Goal: Ask a question

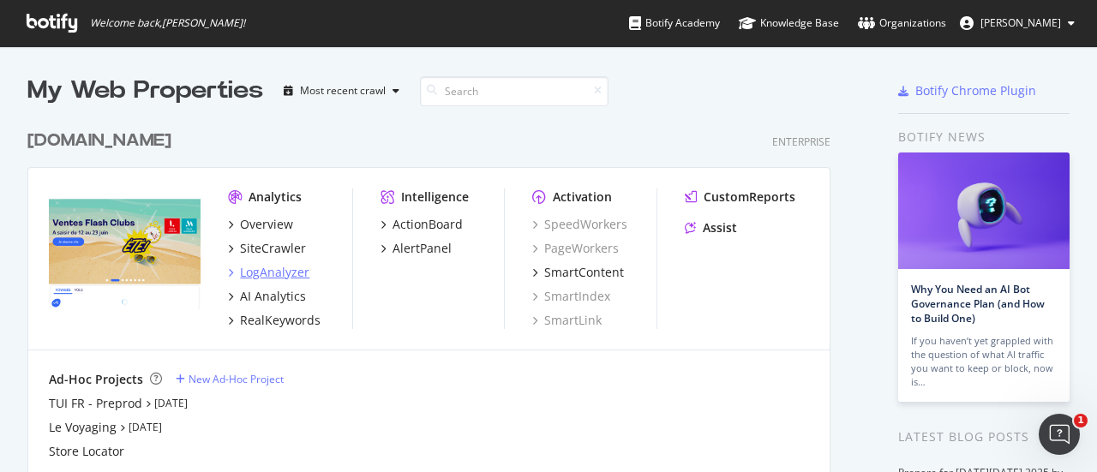
click at [266, 272] on div "LogAnalyzer" at bounding box center [274, 272] width 69 height 17
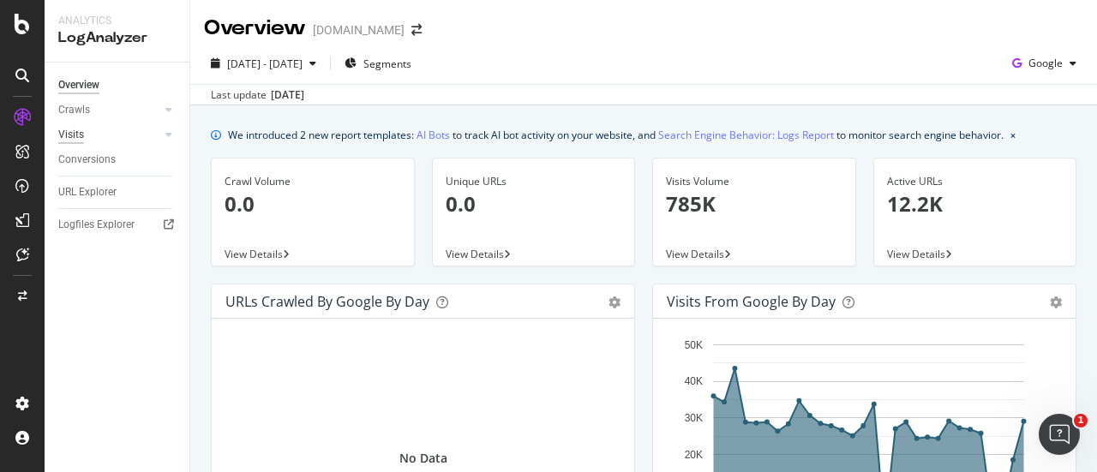
click at [69, 135] on div "Visits" at bounding box center [71, 135] width 26 height 18
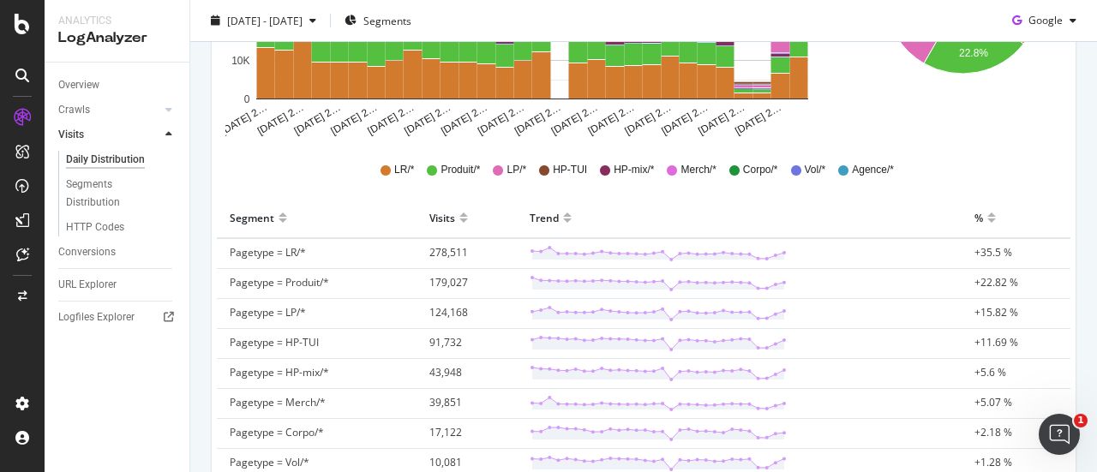
scroll to position [341, 0]
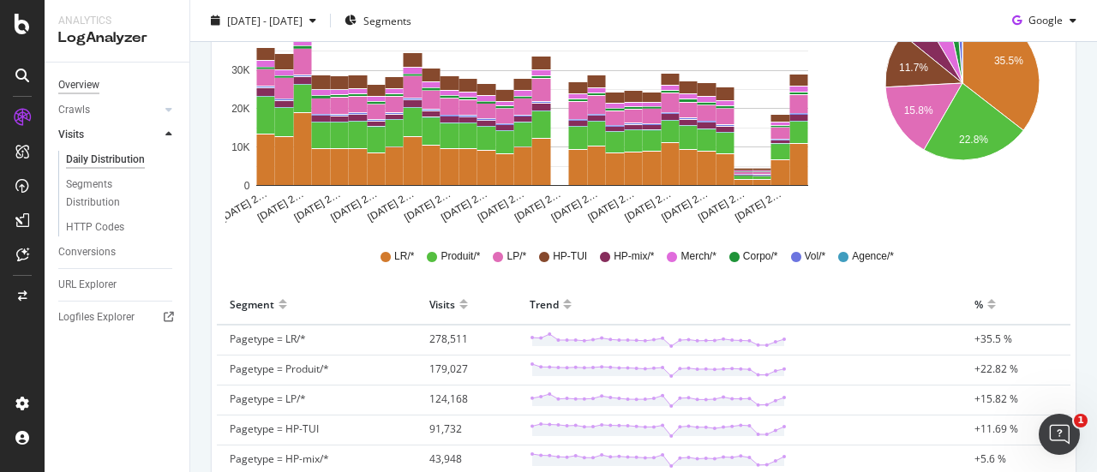
click at [90, 83] on div "Overview" at bounding box center [78, 85] width 41 height 18
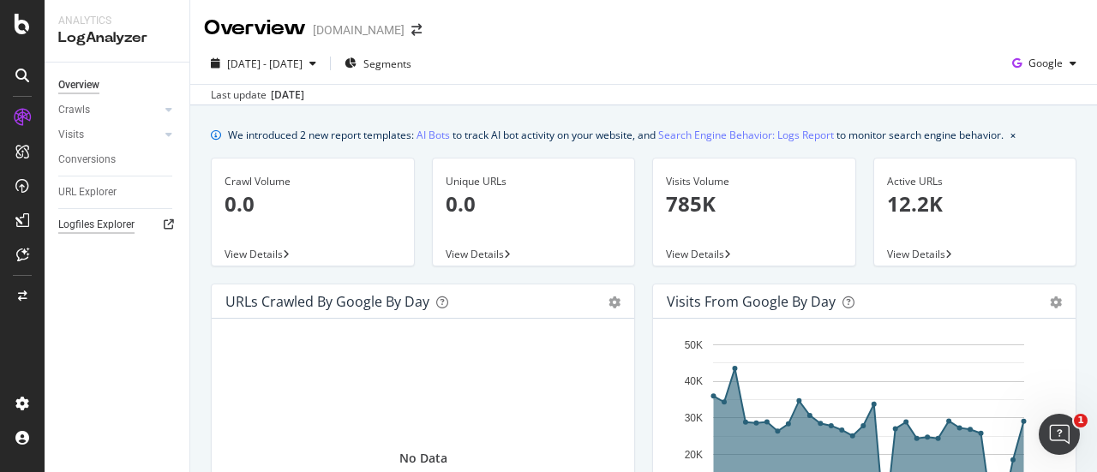
click at [81, 227] on div "Logfiles Explorer" at bounding box center [96, 225] width 76 height 18
click at [66, 112] on div "Crawls" at bounding box center [74, 110] width 32 height 18
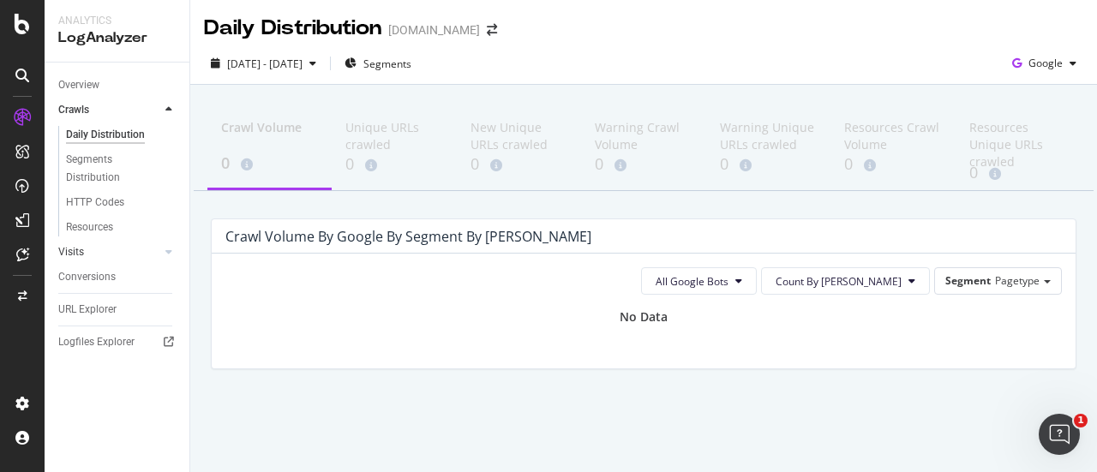
click at [89, 260] on link "Visits" at bounding box center [109, 252] width 102 height 18
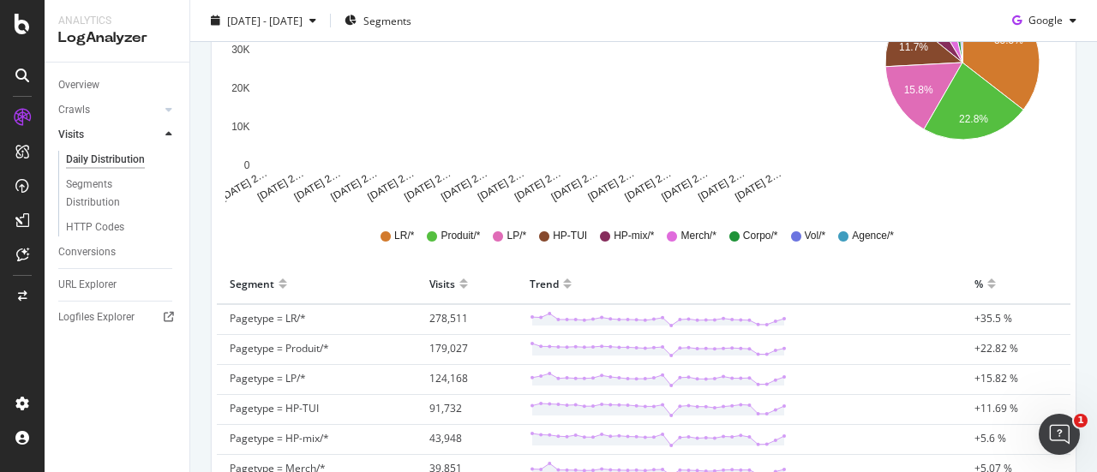
scroll to position [428, 0]
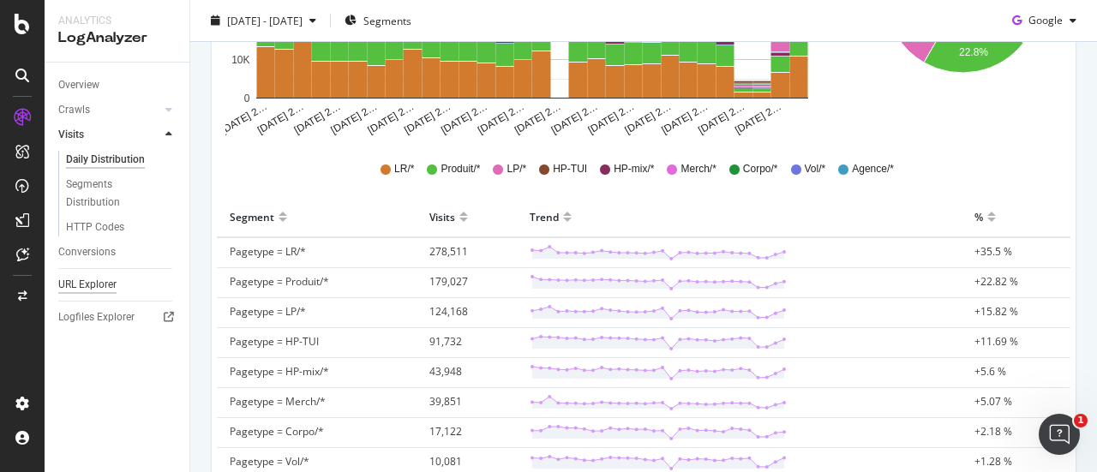
click at [99, 287] on div "URL Explorer" at bounding box center [87, 285] width 58 height 18
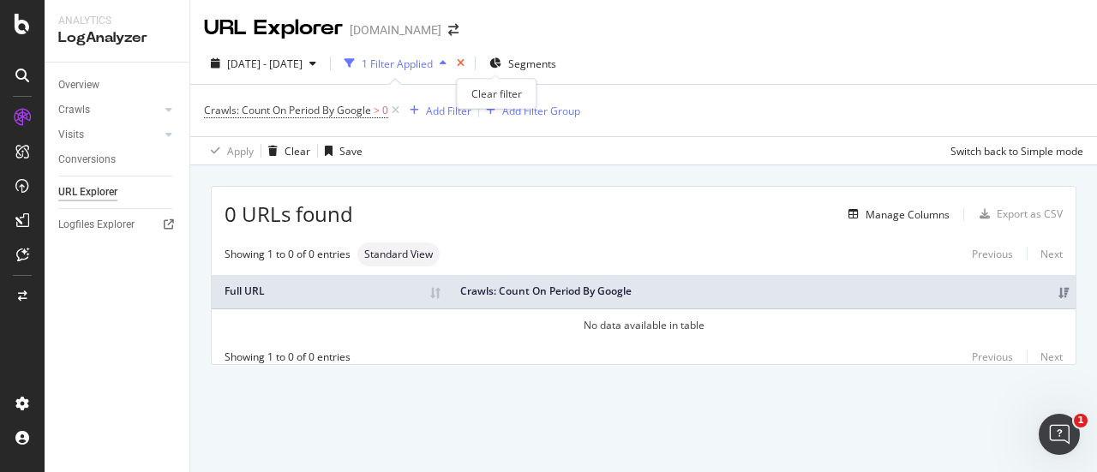
click at [464, 63] on icon "times" at bounding box center [461, 63] width 8 height 10
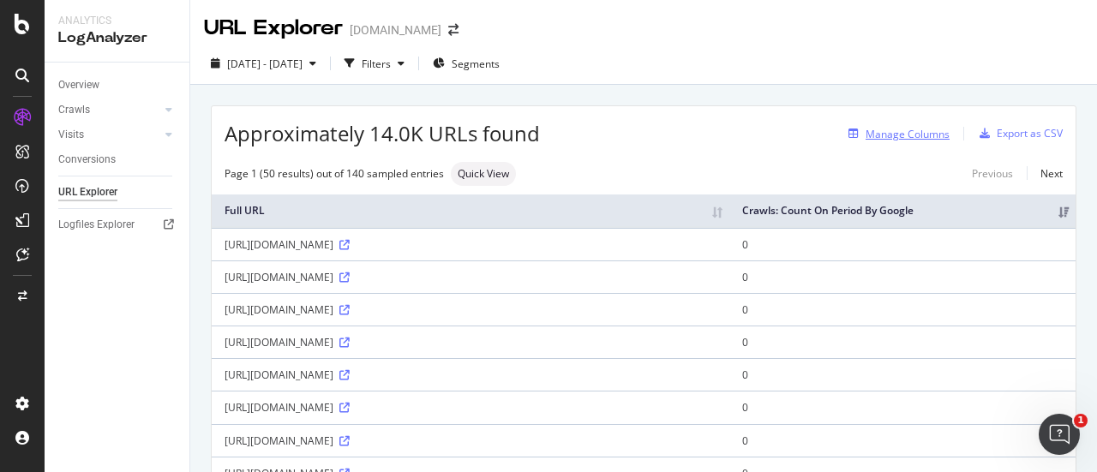
click at [867, 131] on div "Manage Columns" at bounding box center [907, 134] width 84 height 15
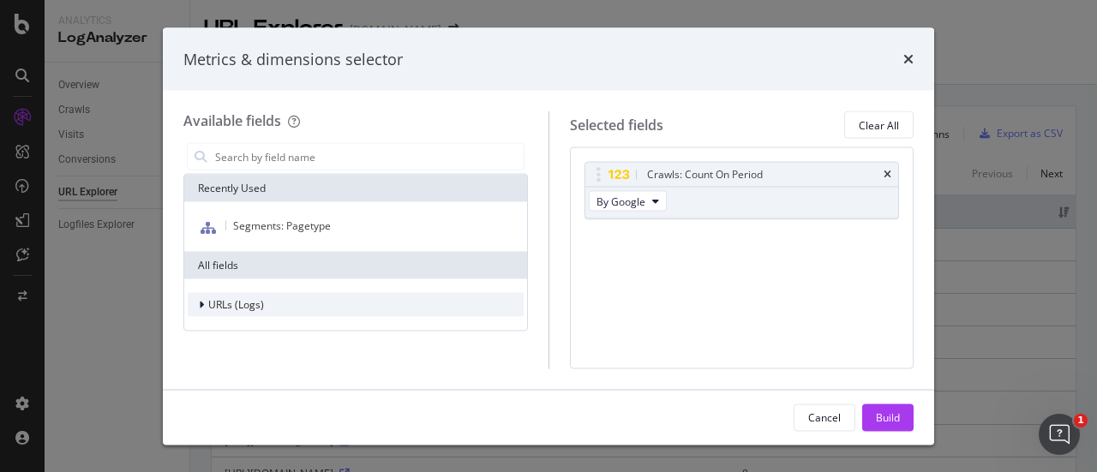
click at [202, 304] on icon "modal" at bounding box center [201, 305] width 5 height 10
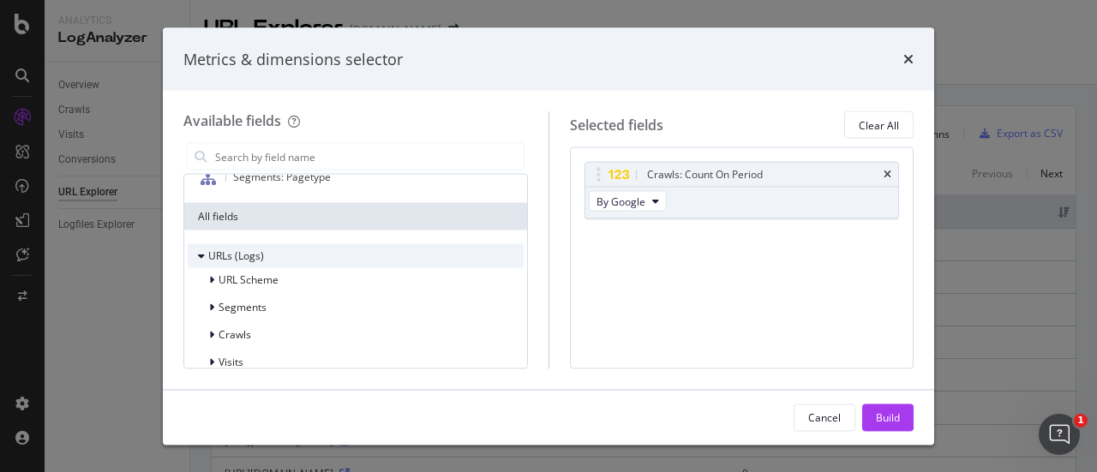
scroll to position [68, 0]
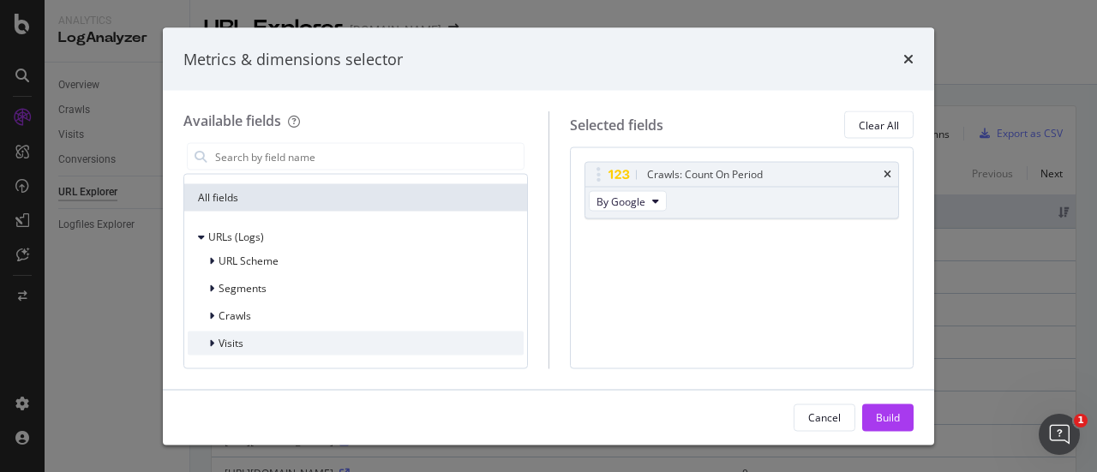
click at [209, 339] on icon "modal" at bounding box center [211, 343] width 5 height 10
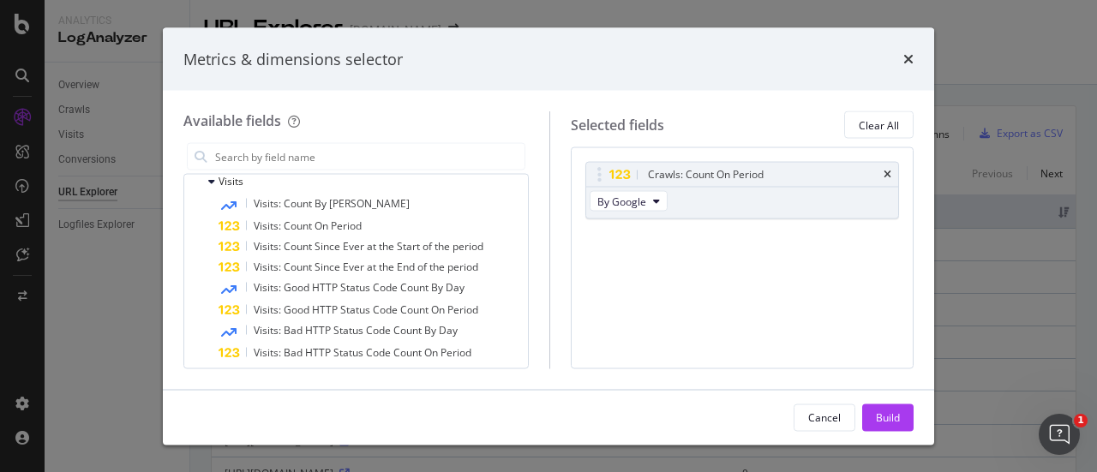
scroll to position [239, 0]
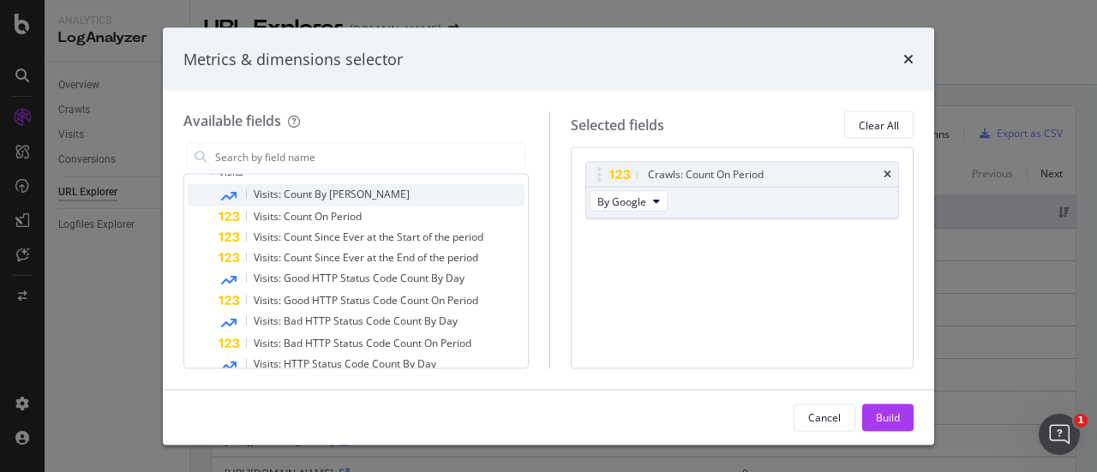
click at [350, 194] on div "Visits: Count By Day" at bounding box center [371, 195] width 306 height 22
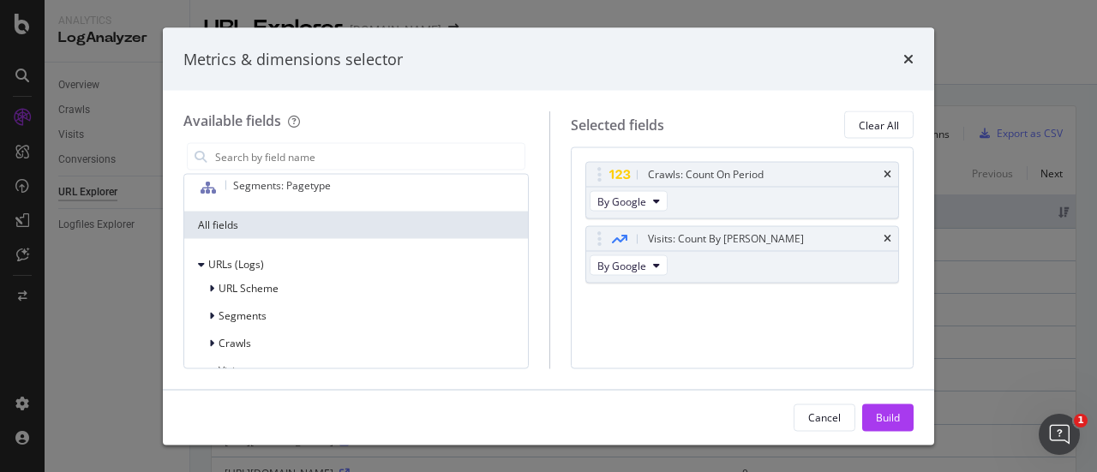
scroll to position [0, 0]
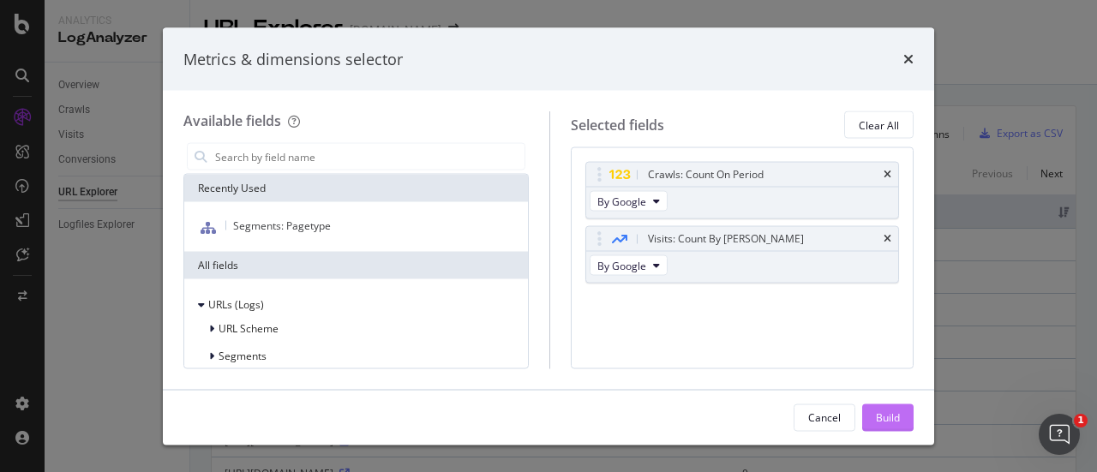
click at [897, 415] on div "Build" at bounding box center [888, 416] width 24 height 15
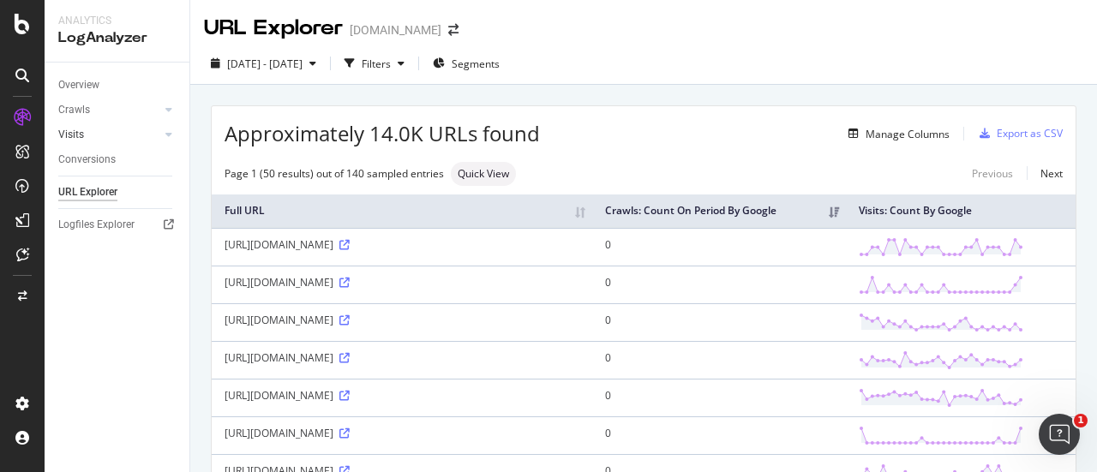
click at [96, 140] on link "Visits" at bounding box center [109, 135] width 102 height 18
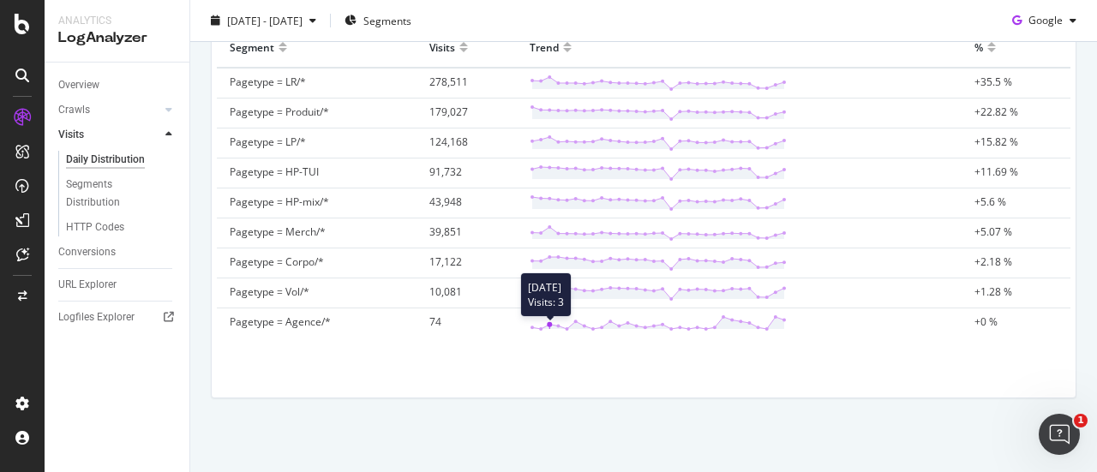
scroll to position [427, 0]
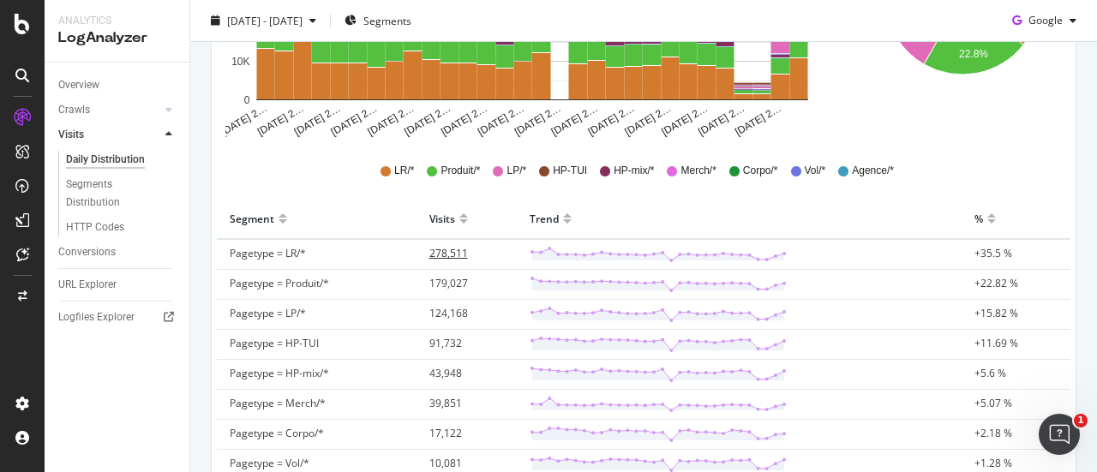
click at [443, 259] on span "278,511" at bounding box center [448, 253] width 39 height 15
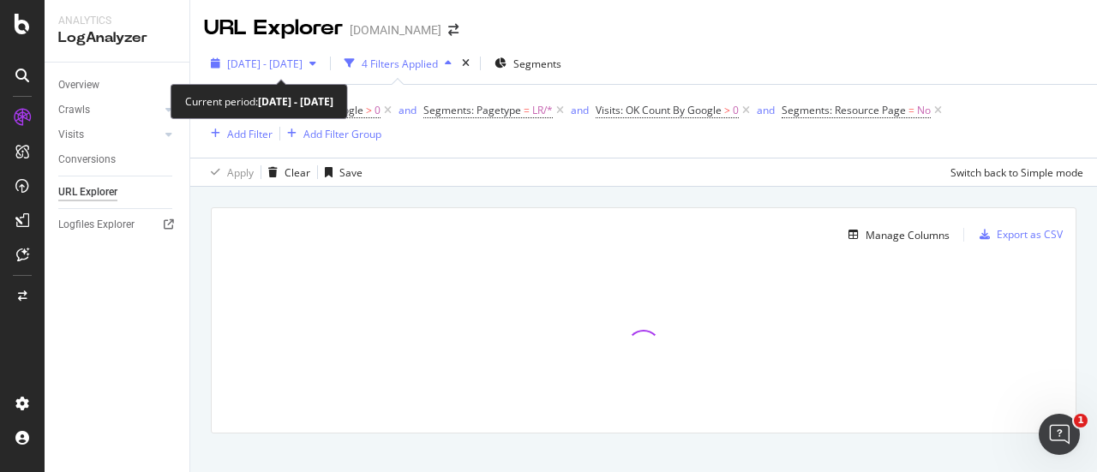
click at [323, 73] on div "2025 Sep. 6th - Oct. 5th" at bounding box center [263, 64] width 119 height 26
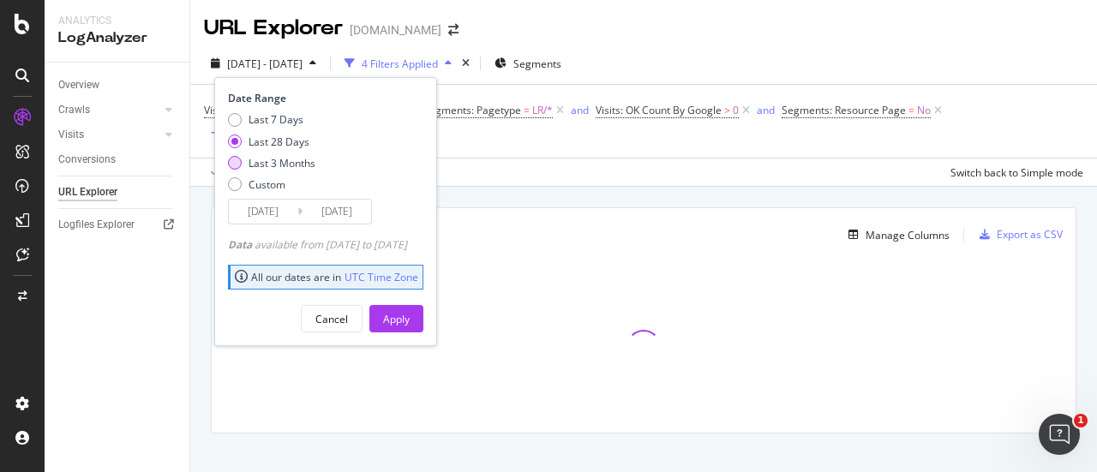
click at [303, 157] on div "Last 3 Months" at bounding box center [281, 163] width 67 height 15
type input "2025/07/06"
click at [409, 326] on div "Apply" at bounding box center [396, 319] width 27 height 26
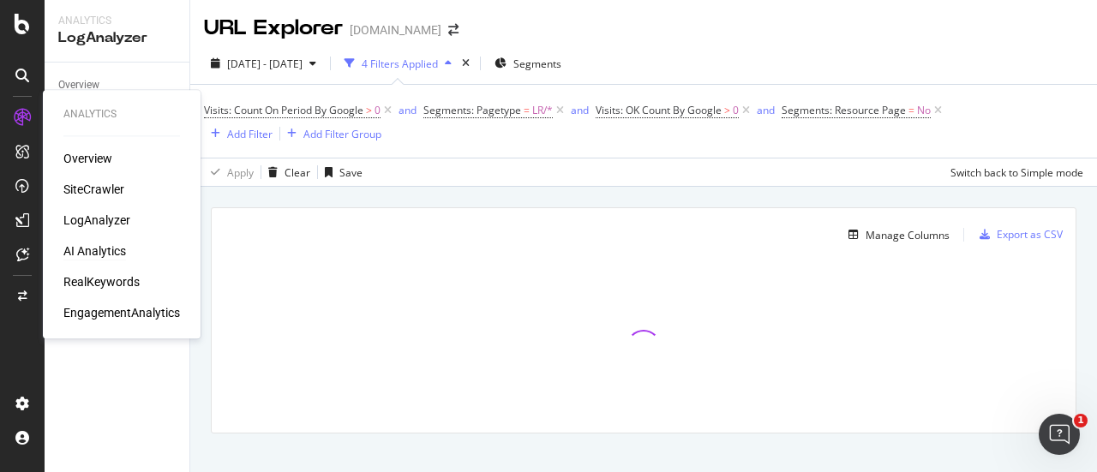
click at [83, 254] on div "AI Analytics" at bounding box center [94, 250] width 63 height 17
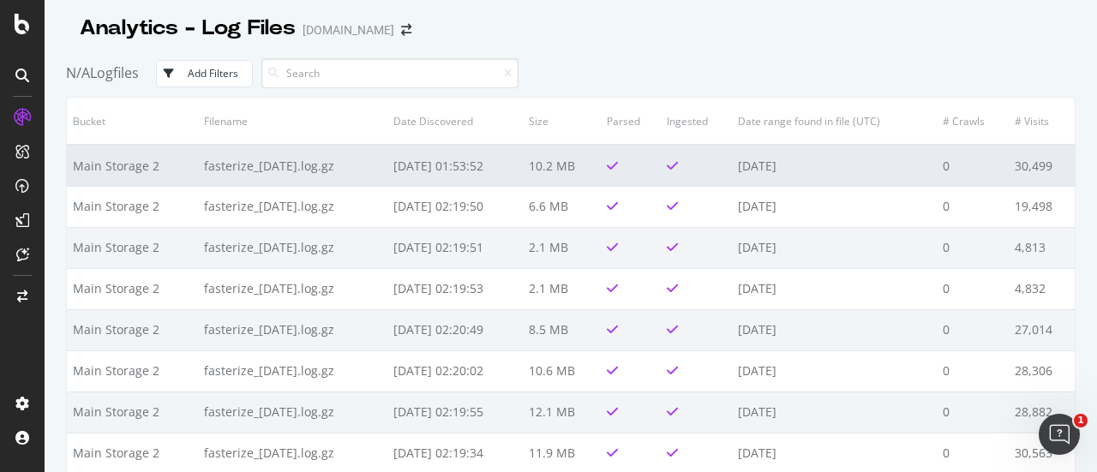
click at [239, 170] on td "fasterize_2025-10-05.log.gz" at bounding box center [292, 165] width 189 height 41
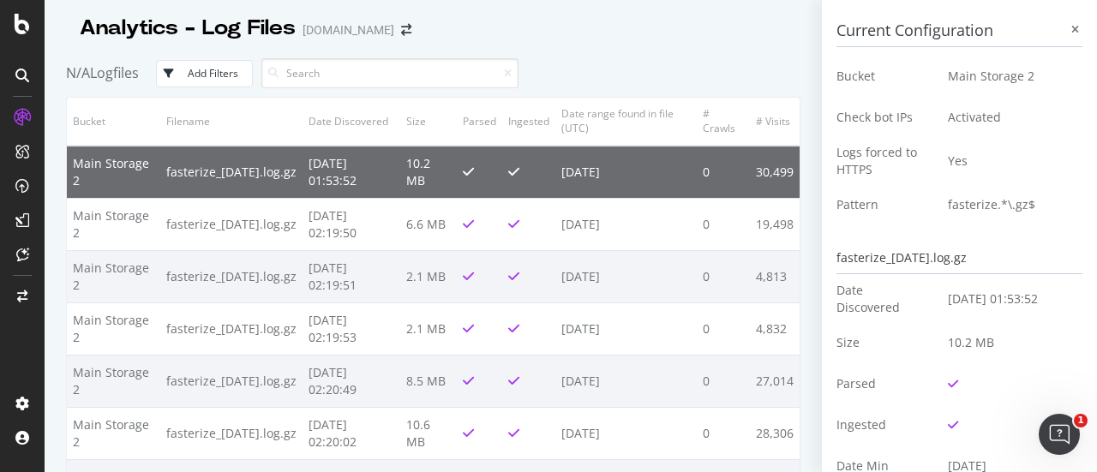
scroll to position [343, 0]
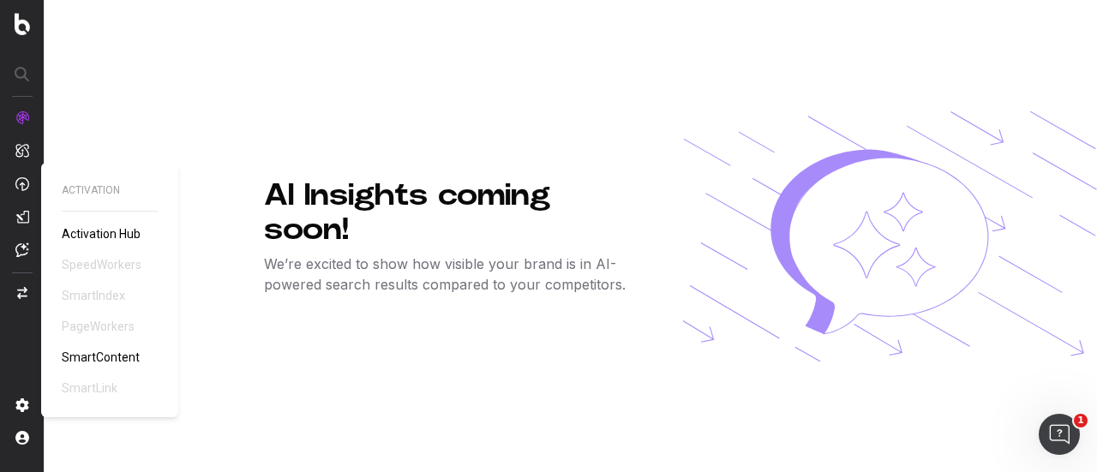
click at [123, 359] on span "SmartContent" at bounding box center [101, 357] width 78 height 14
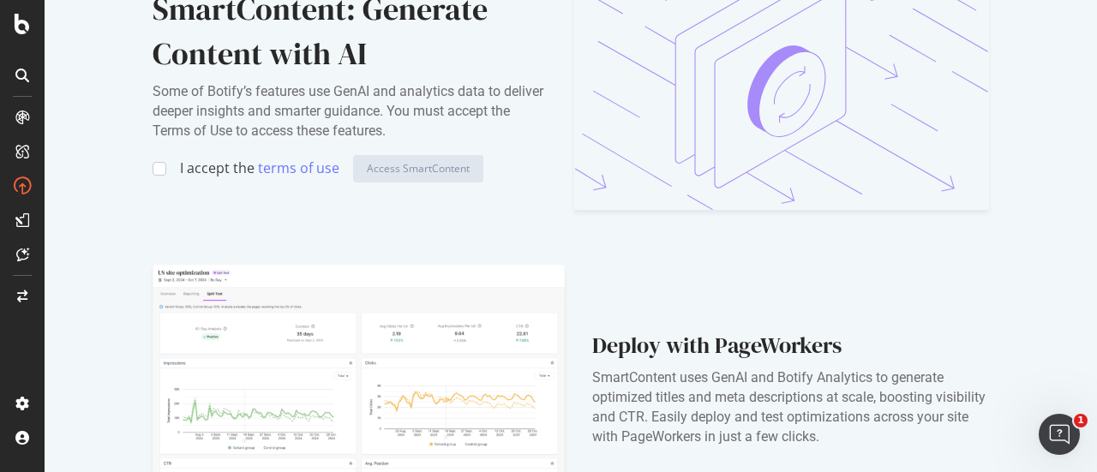
click at [166, 168] on div "I accept the terms of use Access SmartContent" at bounding box center [349, 168] width 394 height 27
click at [159, 169] on div at bounding box center [159, 169] width 14 height 14
click at [459, 168] on div "Access SmartContent" at bounding box center [418, 168] width 103 height 15
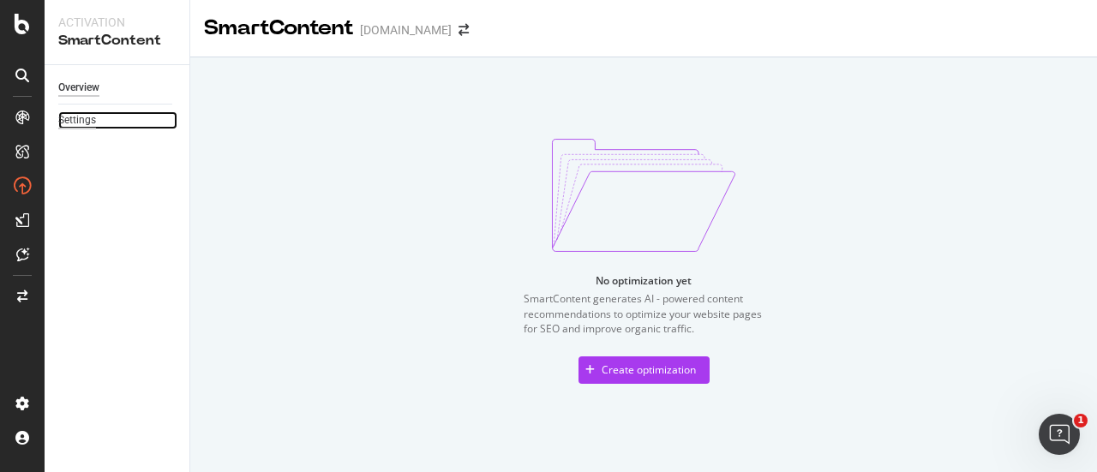
click at [81, 118] on div "Settings" at bounding box center [77, 120] width 38 height 18
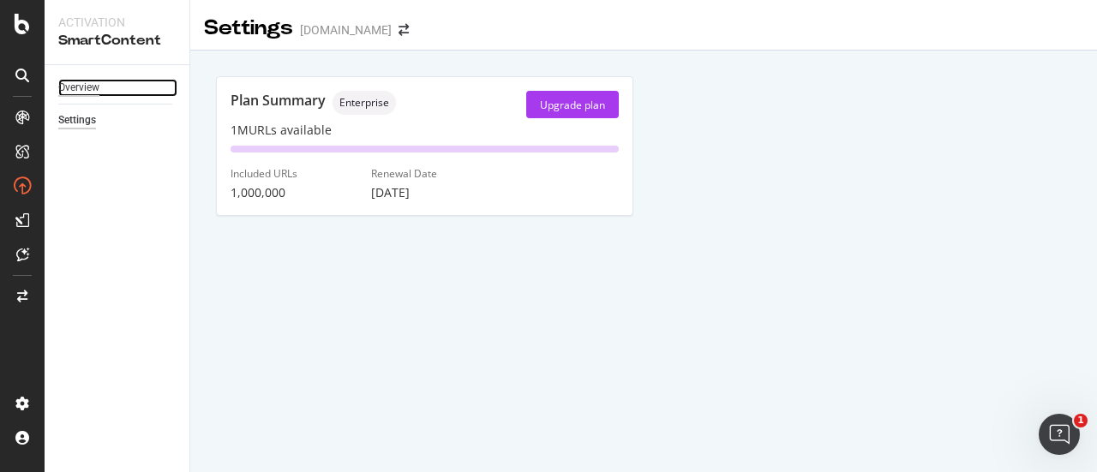
click at [86, 91] on div "Overview" at bounding box center [78, 88] width 41 height 18
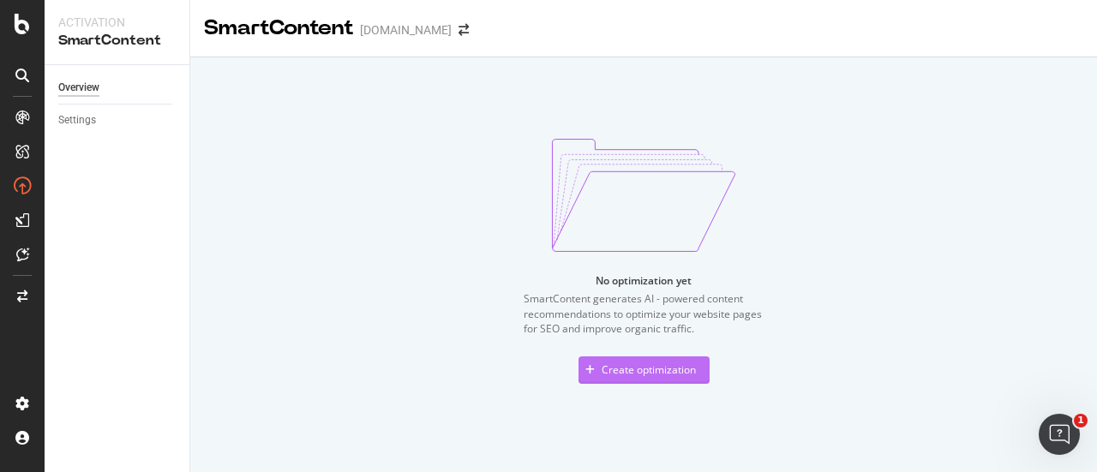
click at [654, 378] on div "Create optimization" at bounding box center [636, 370] width 117 height 26
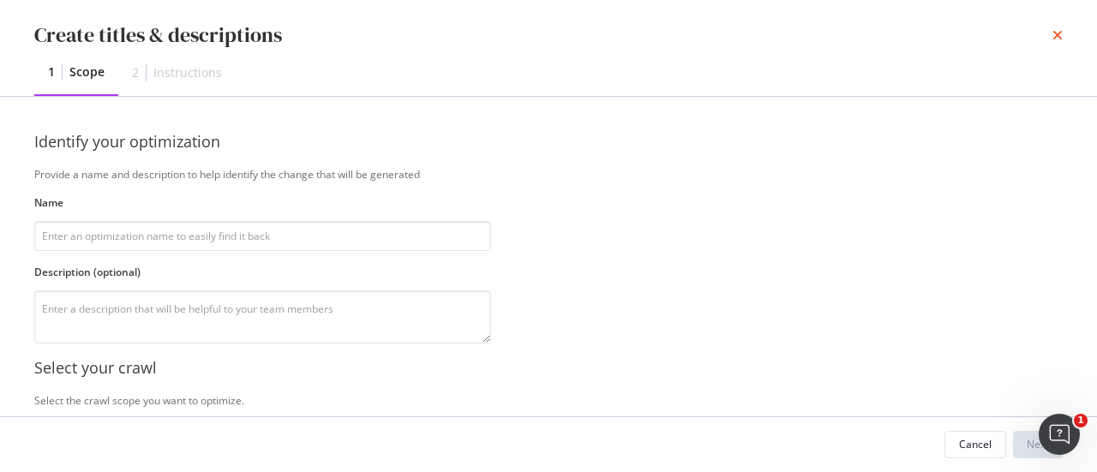
click at [1054, 39] on icon "times" at bounding box center [1057, 35] width 10 height 14
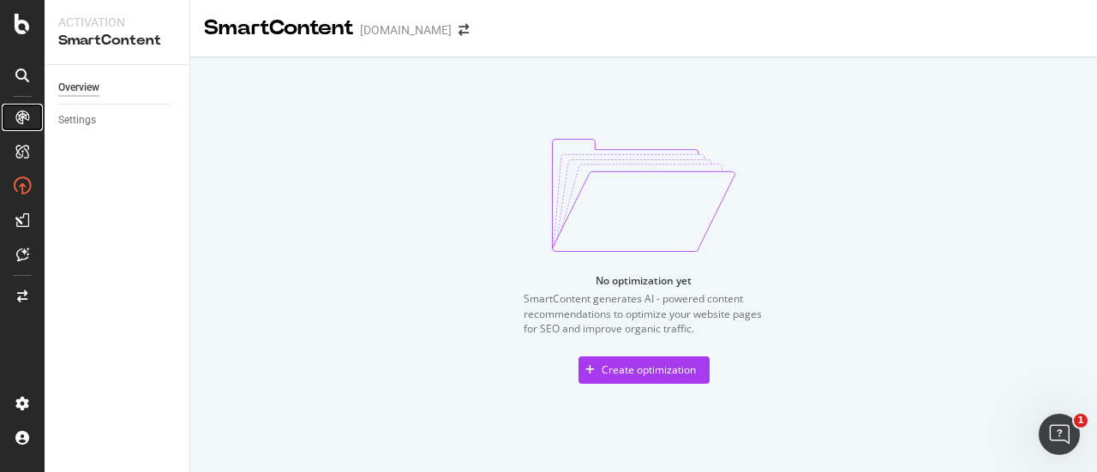
click at [25, 117] on icon at bounding box center [22, 118] width 14 height 14
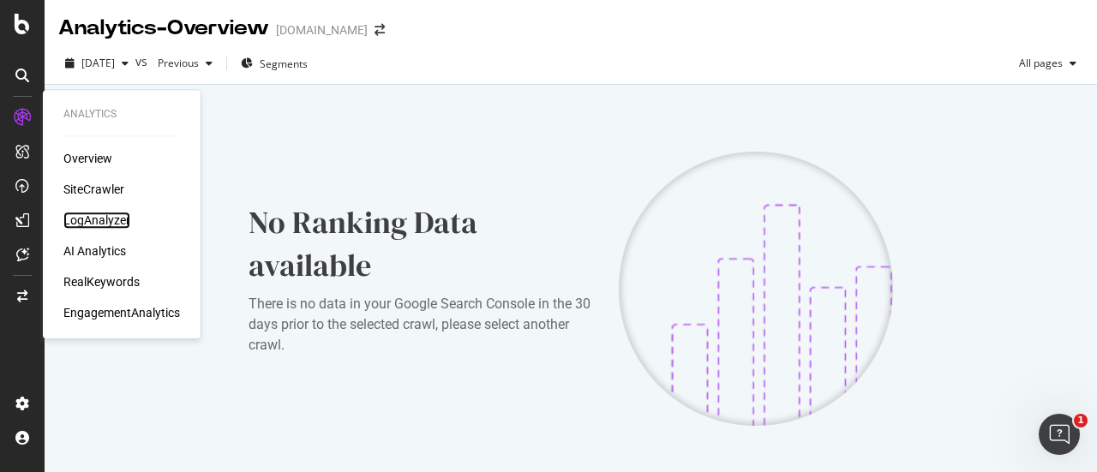
click at [112, 223] on div "LogAnalyzer" at bounding box center [96, 220] width 67 height 17
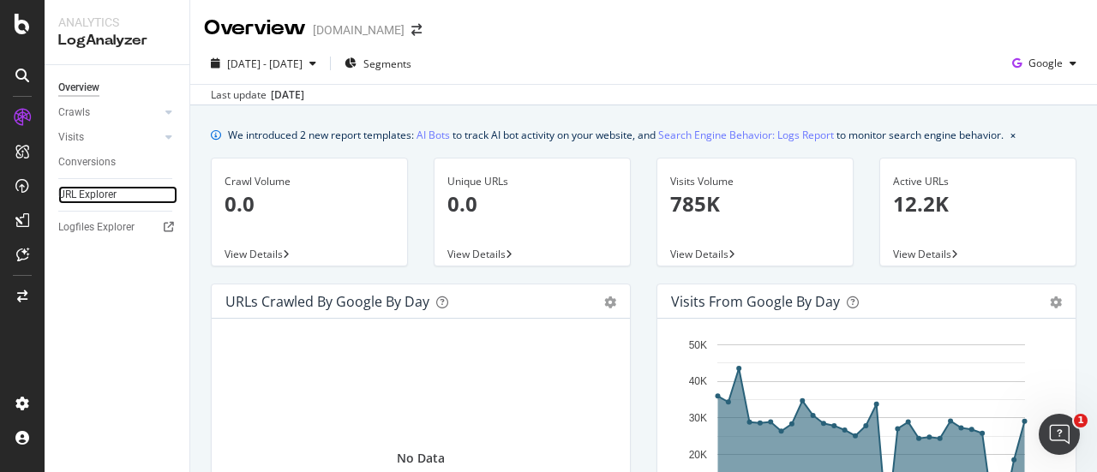
click at [122, 198] on link "URL Explorer" at bounding box center [117, 195] width 119 height 18
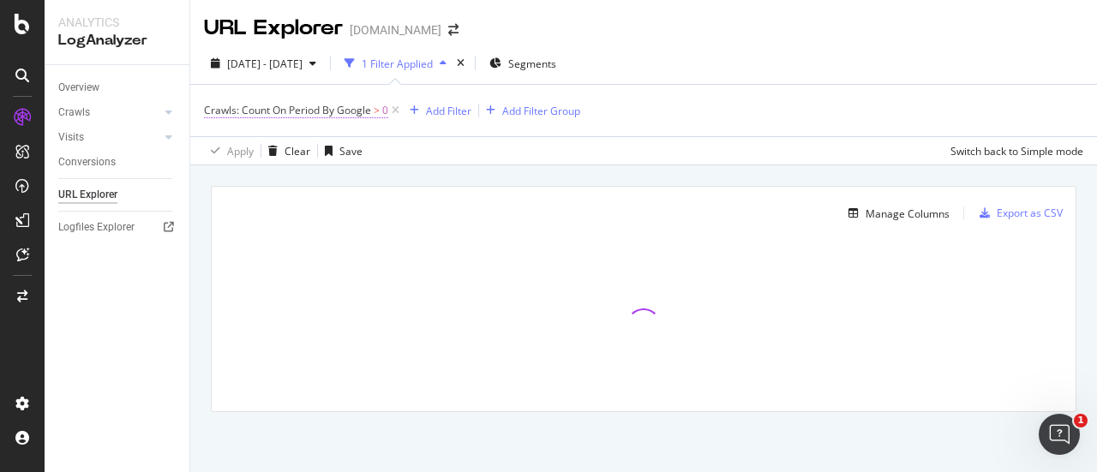
click at [335, 109] on span "Crawls: Count On Period By Google" at bounding box center [287, 110] width 167 height 15
click at [451, 111] on div "Add Filter" at bounding box center [448, 111] width 45 height 15
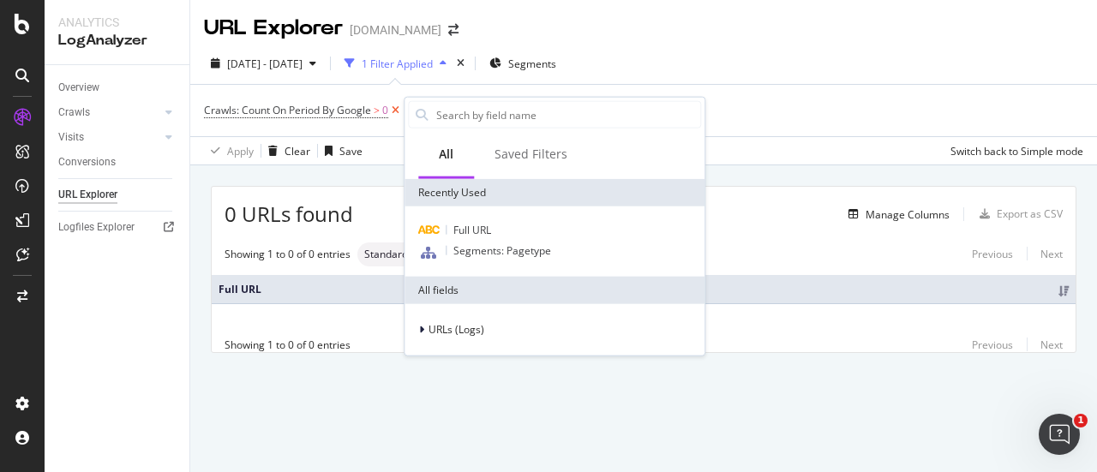
click at [395, 111] on icon at bounding box center [395, 110] width 15 height 17
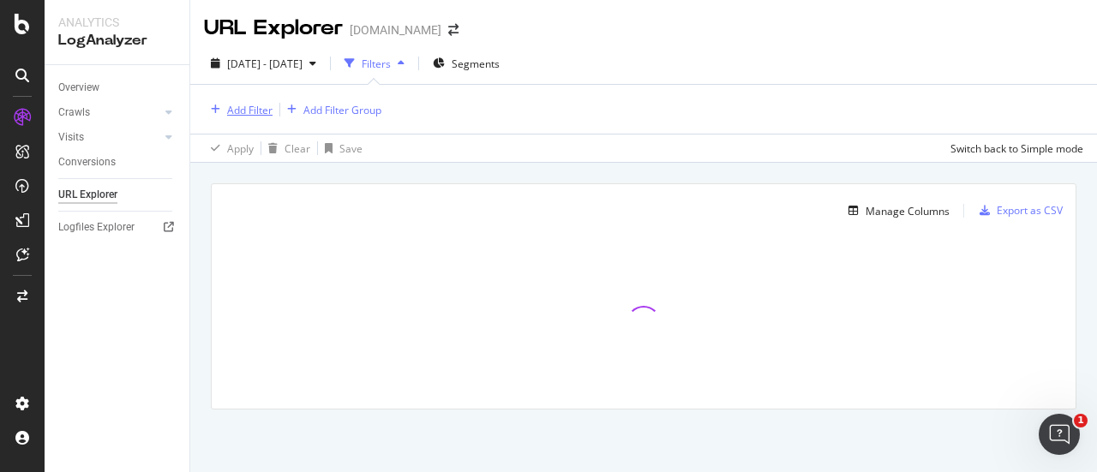
click at [249, 105] on div "Add Filter" at bounding box center [249, 110] width 45 height 15
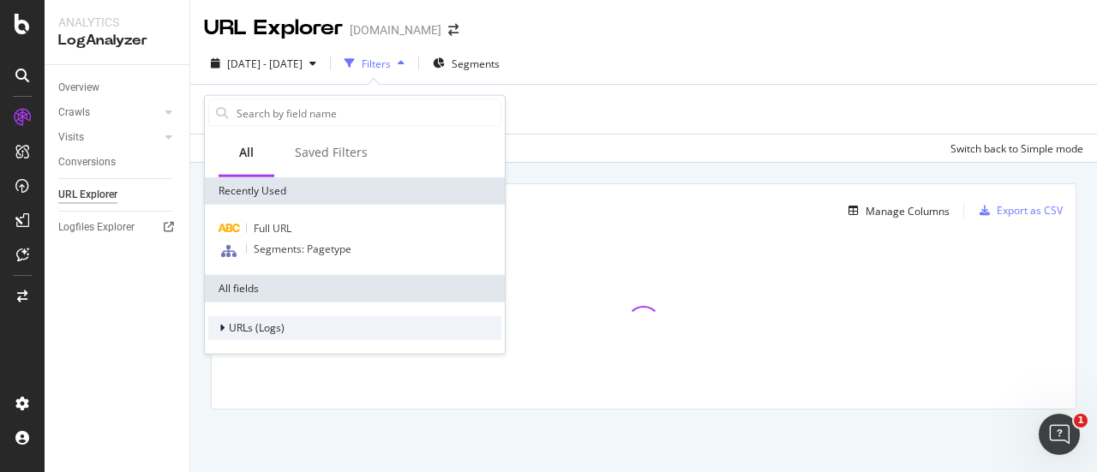
click at [220, 325] on icon at bounding box center [221, 328] width 5 height 10
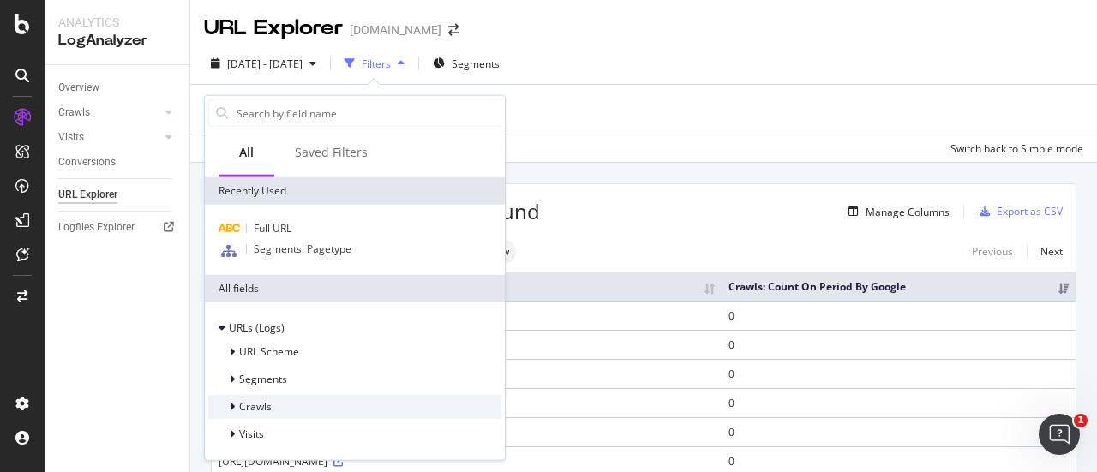
click at [235, 407] on div at bounding box center [234, 406] width 10 height 17
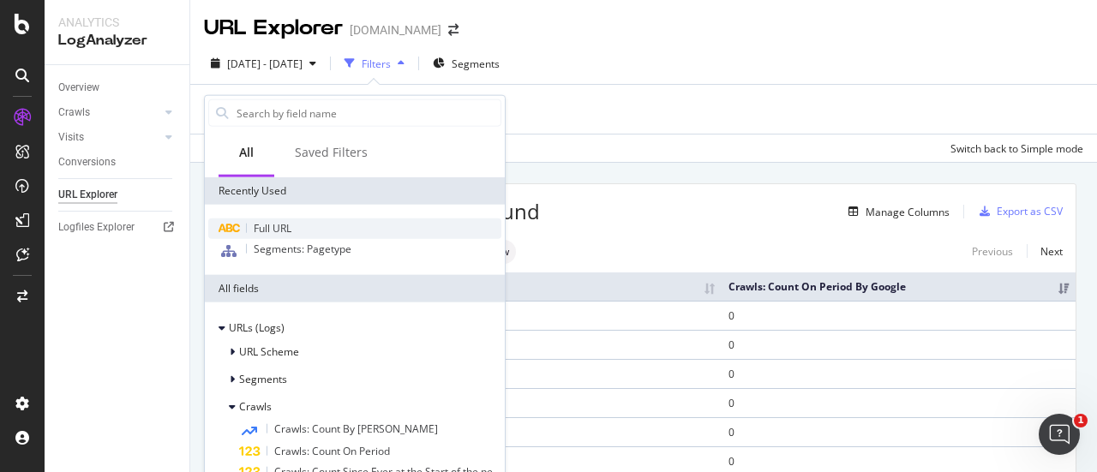
click at [296, 226] on div "Full URL" at bounding box center [354, 228] width 293 height 21
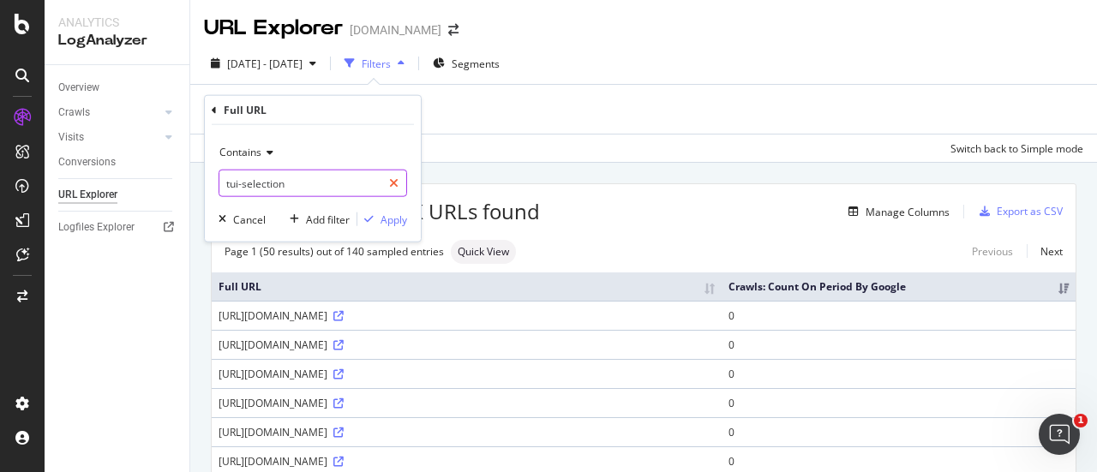
click at [396, 188] on icon at bounding box center [393, 183] width 9 height 12
click at [235, 224] on div "Cancel" at bounding box center [249, 219] width 33 height 15
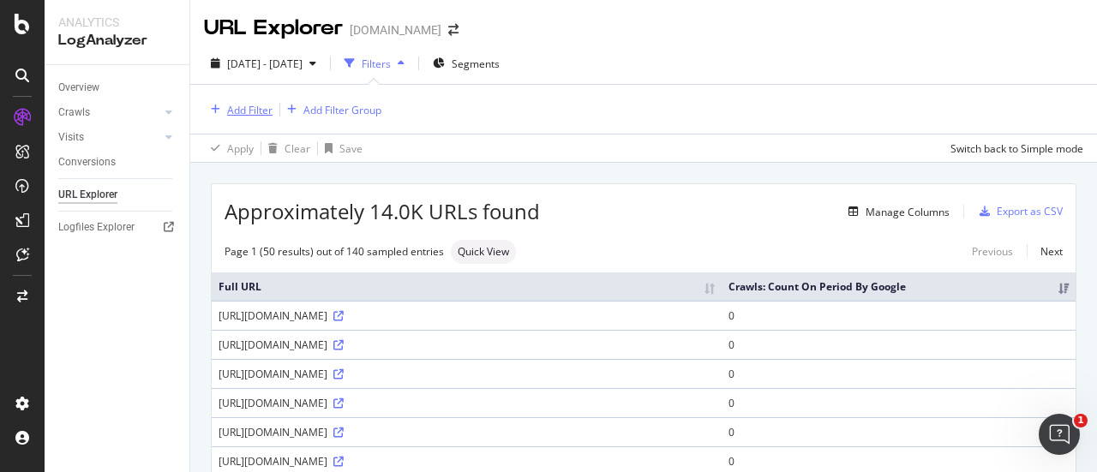
click at [247, 105] on div "Add Filter" at bounding box center [249, 110] width 45 height 15
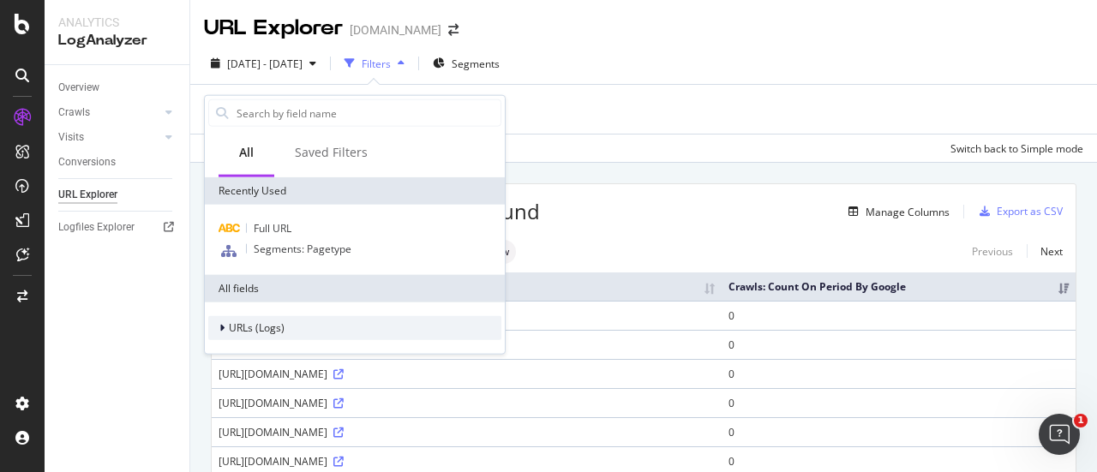
click at [217, 321] on div "URLs (Logs)" at bounding box center [246, 328] width 76 height 17
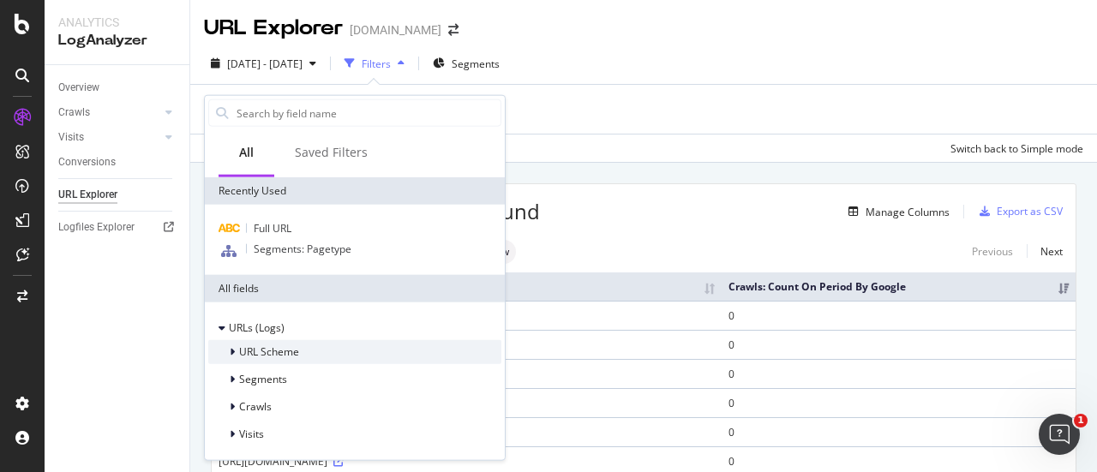
click at [248, 350] on span "URL Scheme" at bounding box center [269, 351] width 60 height 15
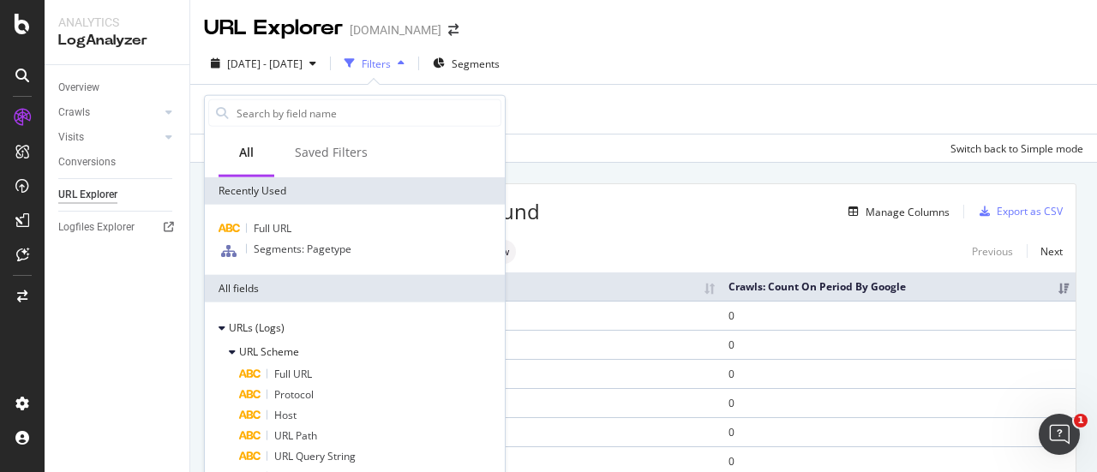
scroll to position [53, 0]
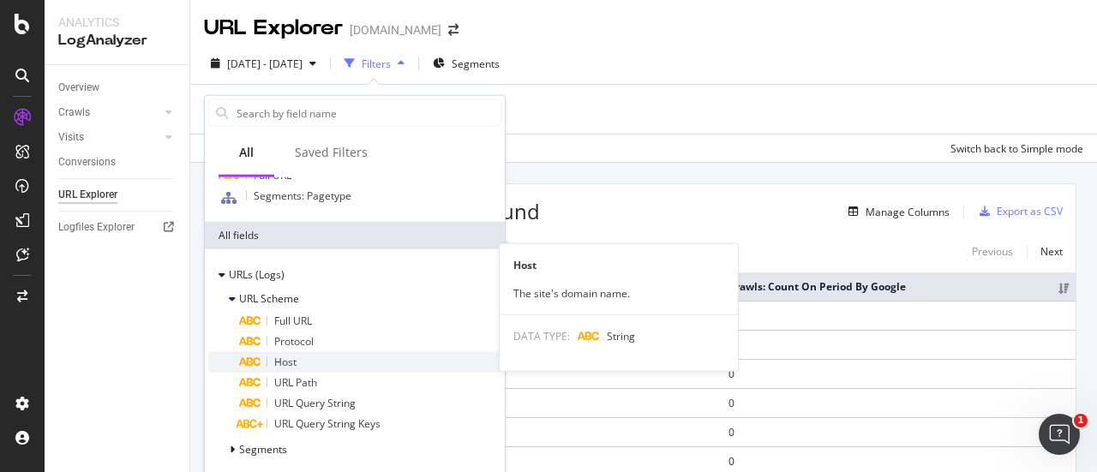
click at [314, 353] on div "Host" at bounding box center [370, 362] width 262 height 21
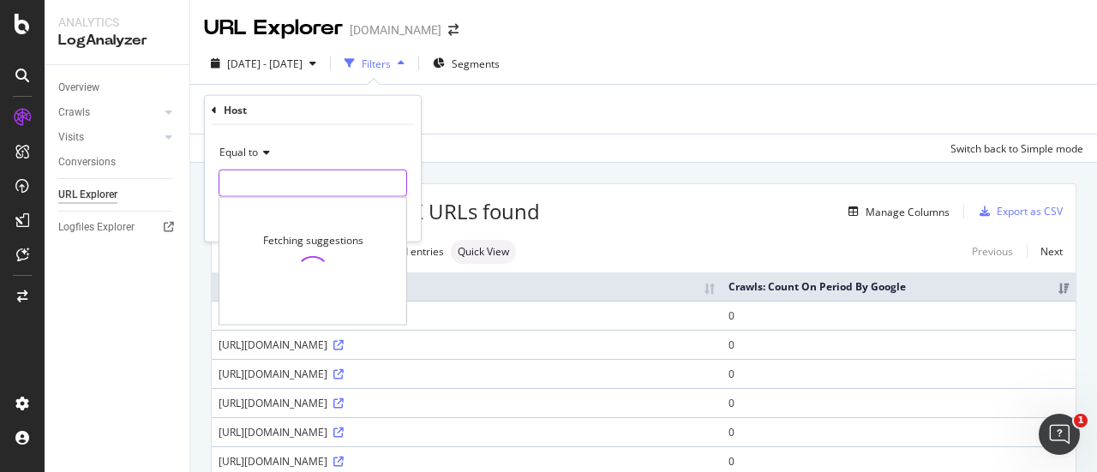
click at [295, 188] on input "text" at bounding box center [312, 183] width 187 height 27
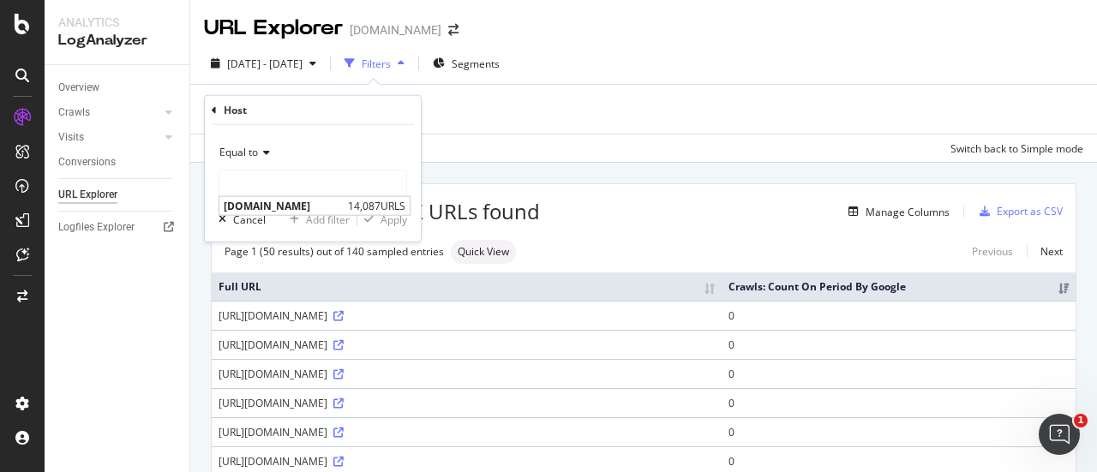
click at [212, 113] on icon at bounding box center [214, 110] width 5 height 10
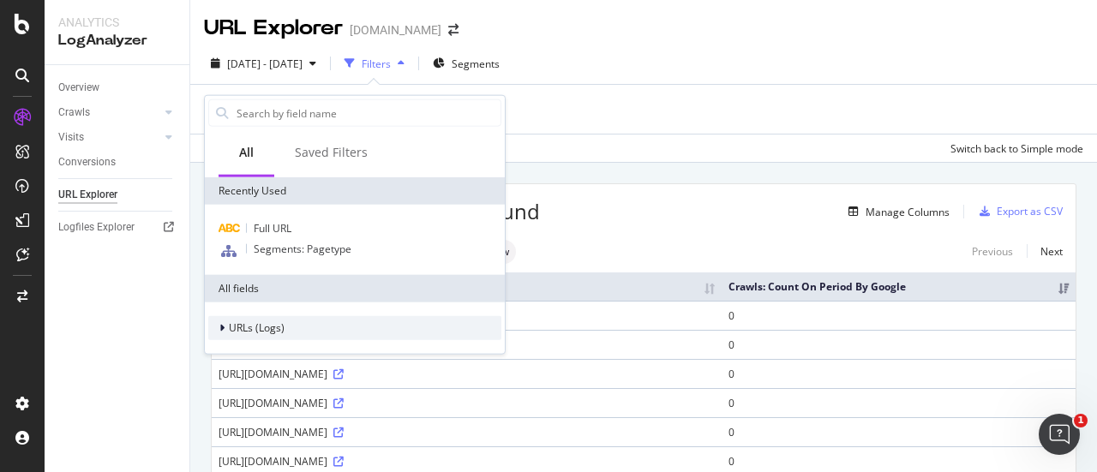
click at [224, 327] on icon at bounding box center [221, 328] width 5 height 10
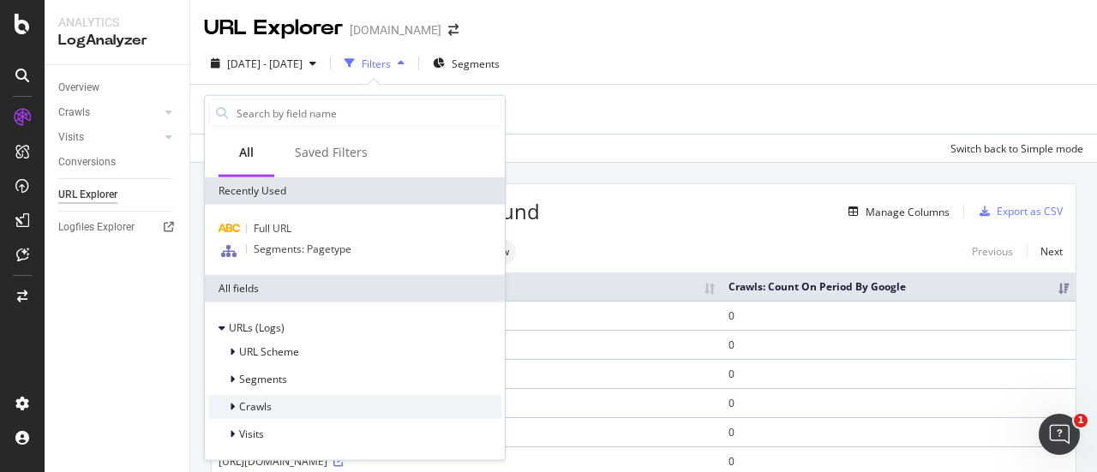
click at [271, 409] on div "Crawls" at bounding box center [354, 407] width 293 height 24
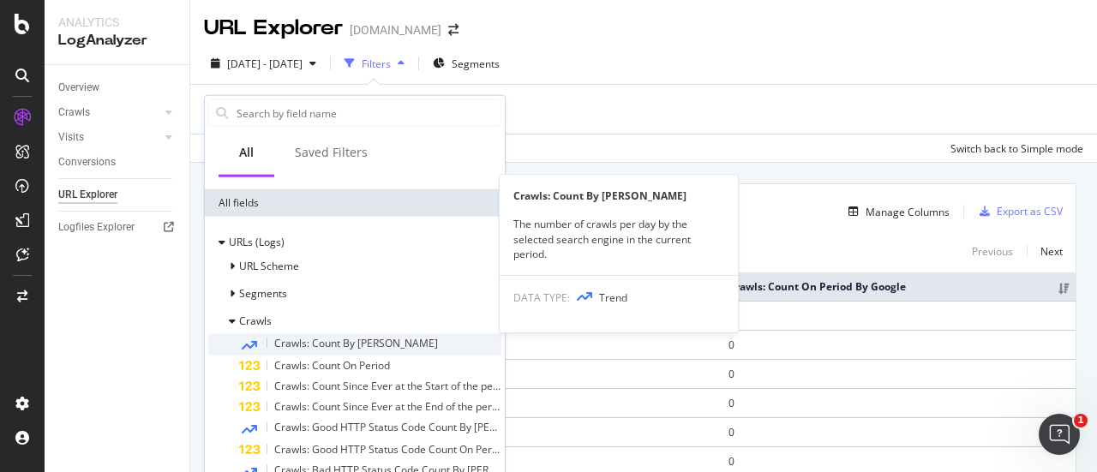
scroll to position [171, 0]
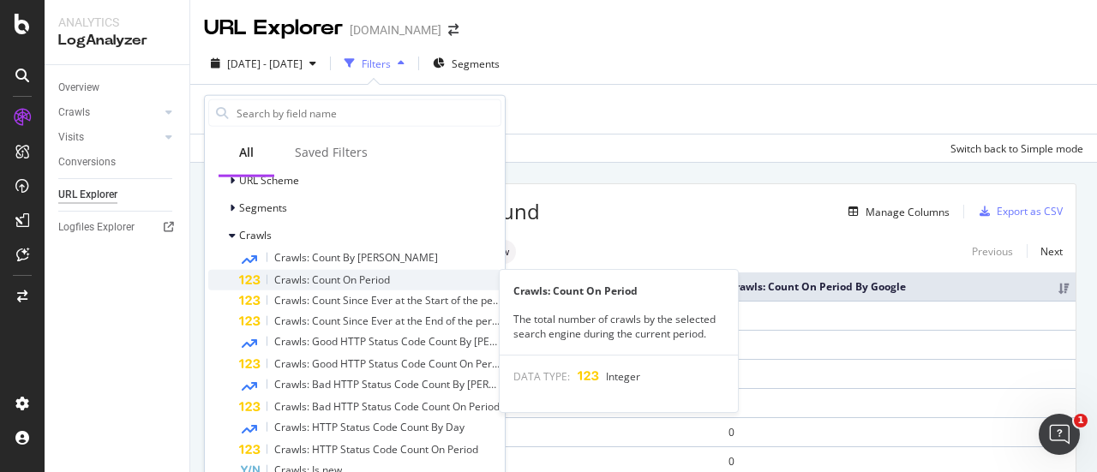
click at [404, 284] on div "Crawls: Count On Period" at bounding box center [370, 280] width 262 height 21
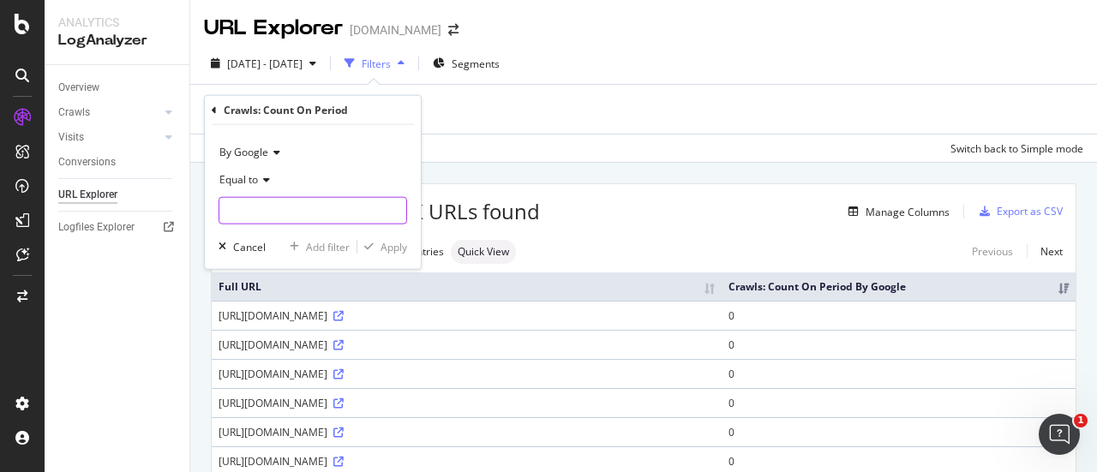
click at [292, 212] on input "number" at bounding box center [312, 210] width 188 height 27
click at [356, 213] on input "number" at bounding box center [312, 210] width 188 height 27
click at [392, 217] on input "-1" at bounding box center [312, 210] width 188 height 27
click at [397, 202] on input "-1" at bounding box center [312, 210] width 188 height 27
click at [386, 205] on input "-1" at bounding box center [312, 210] width 188 height 27
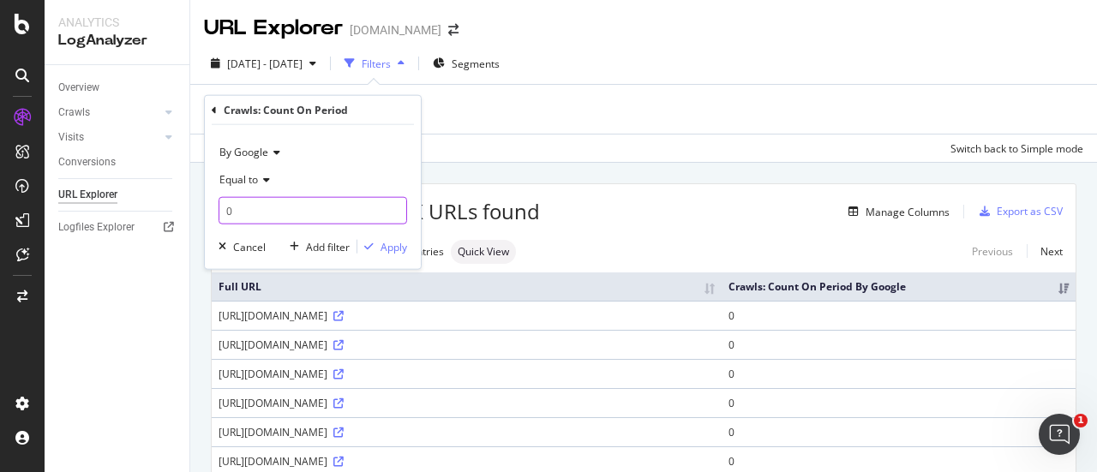
click at [392, 207] on input "0" at bounding box center [312, 210] width 188 height 27
type input "1"
click at [392, 207] on input "1" at bounding box center [312, 210] width 188 height 27
click at [214, 109] on icon at bounding box center [214, 110] width 5 height 10
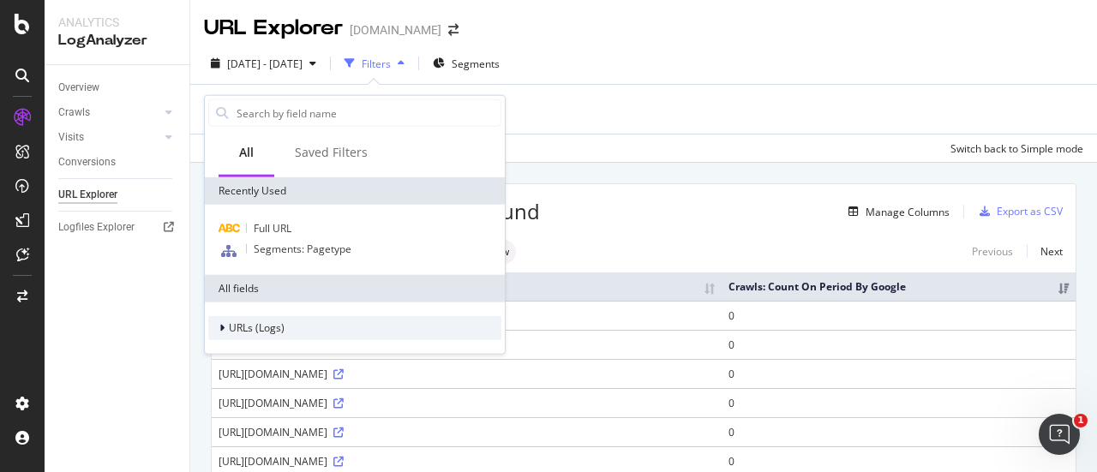
click at [257, 326] on span "URLs (Logs)" at bounding box center [257, 327] width 56 height 15
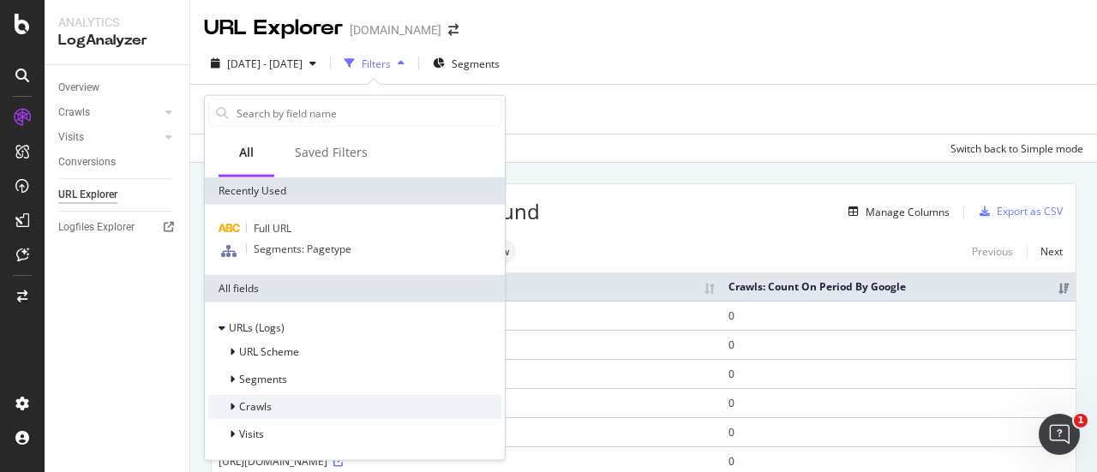
click at [269, 404] on span "Crawls" at bounding box center [255, 406] width 33 height 15
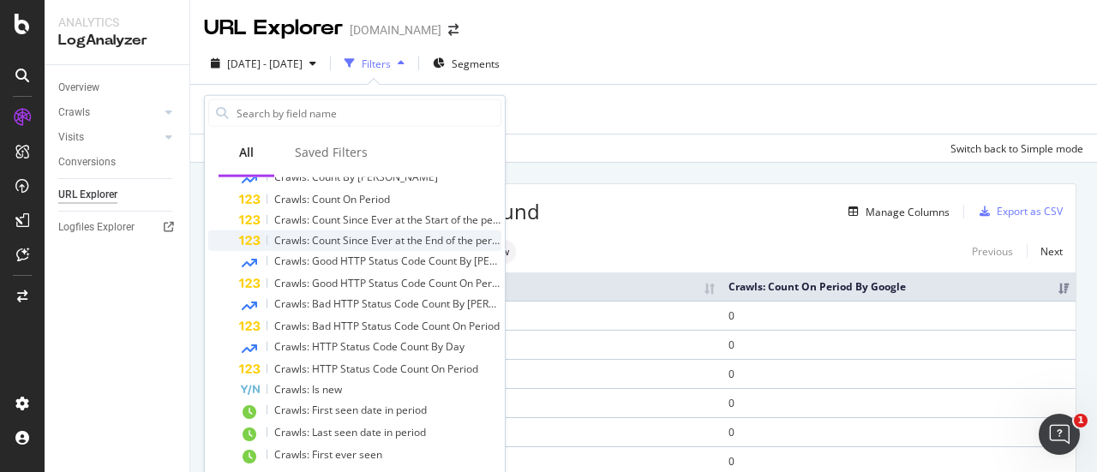
scroll to position [0, 0]
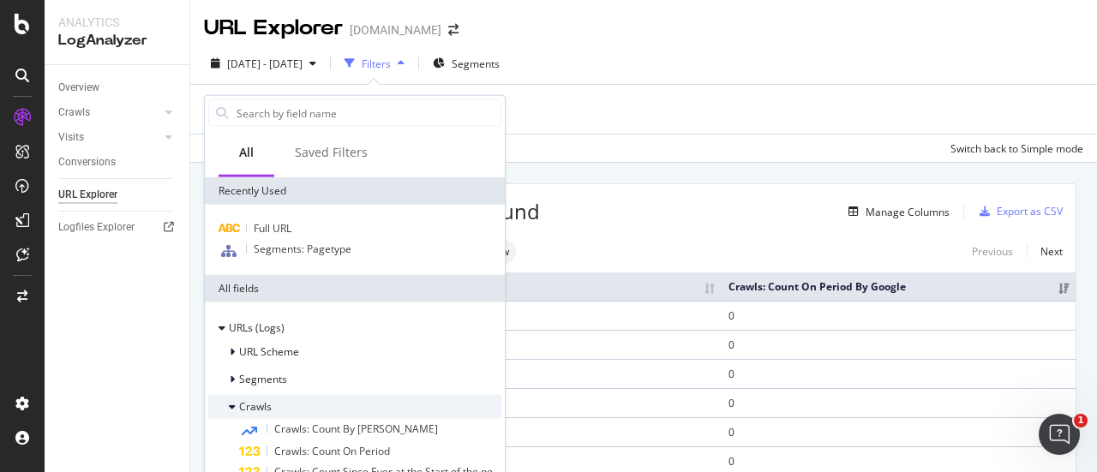
click at [247, 405] on span "Crawls" at bounding box center [255, 406] width 33 height 15
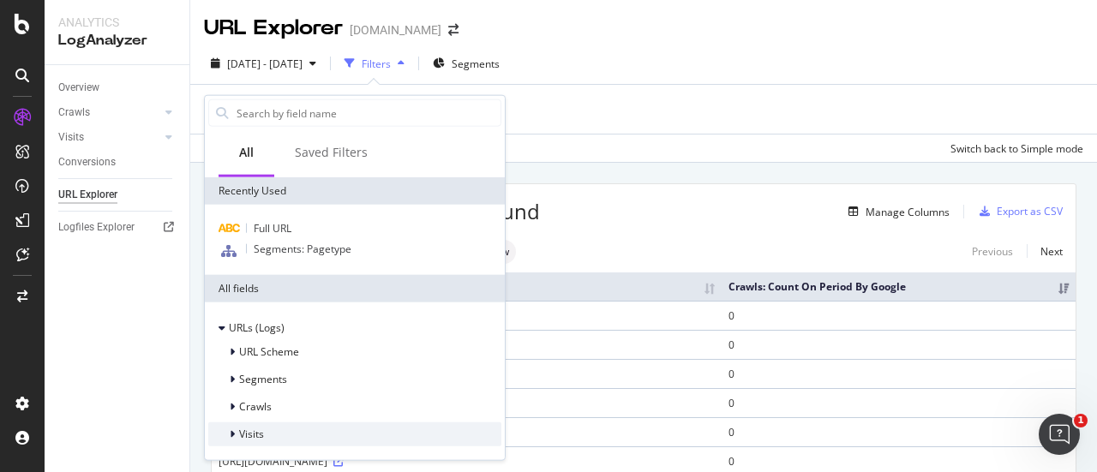
click at [252, 436] on span "Visits" at bounding box center [251, 434] width 25 height 15
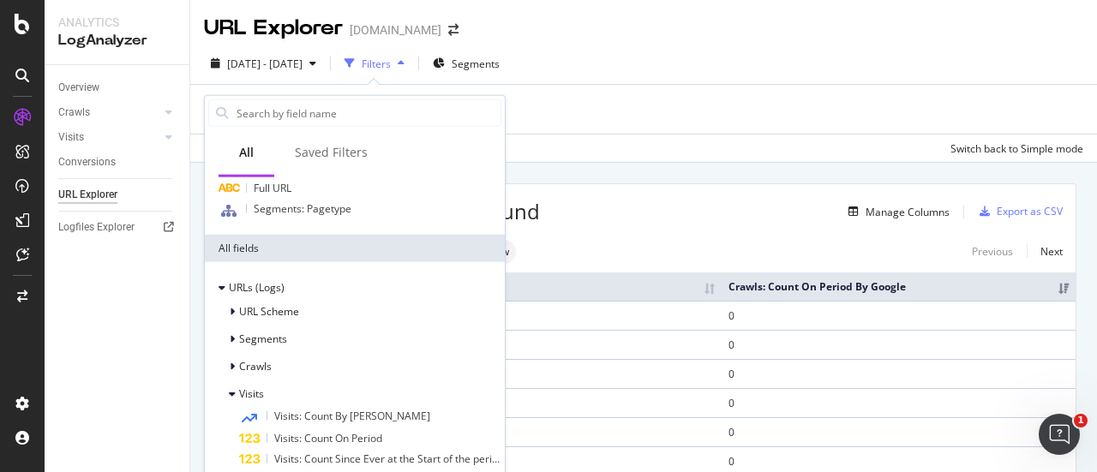
scroll to position [38, 0]
click at [307, 311] on div "URL Scheme" at bounding box center [354, 314] width 293 height 24
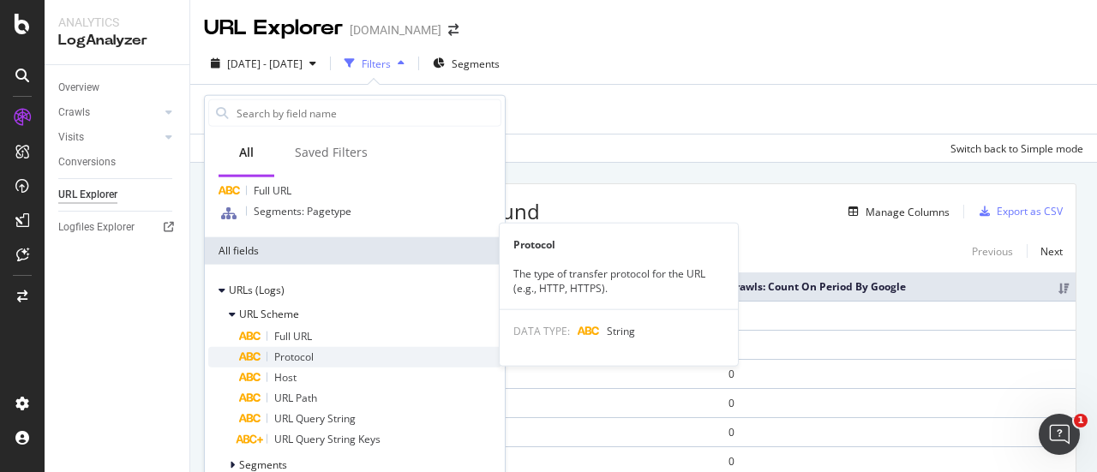
click at [363, 354] on div "Protocol" at bounding box center [370, 357] width 262 height 21
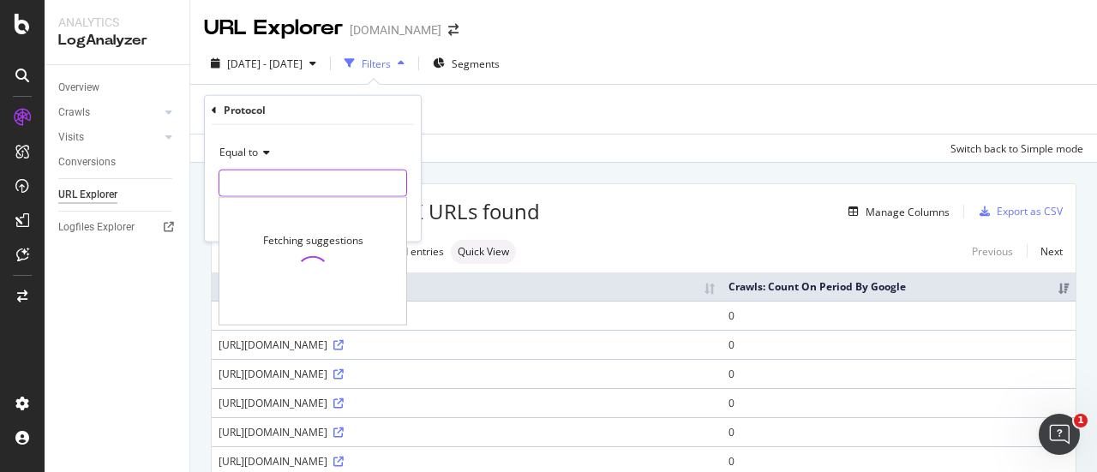
click at [318, 180] on input "text" at bounding box center [312, 183] width 187 height 27
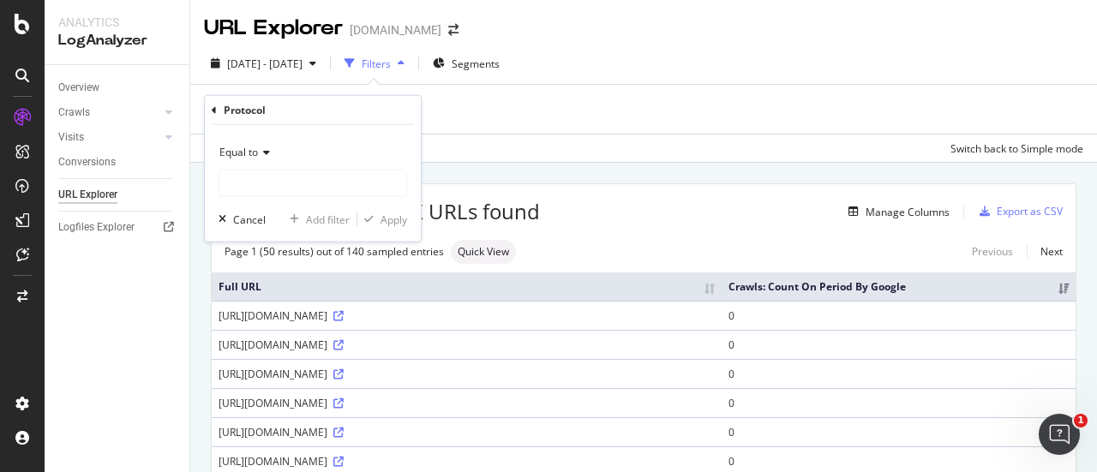
click at [209, 103] on div "Protocol Equal to Cancel Add filter Apply" at bounding box center [313, 169] width 216 height 146
click at [216, 106] on icon at bounding box center [214, 110] width 5 height 10
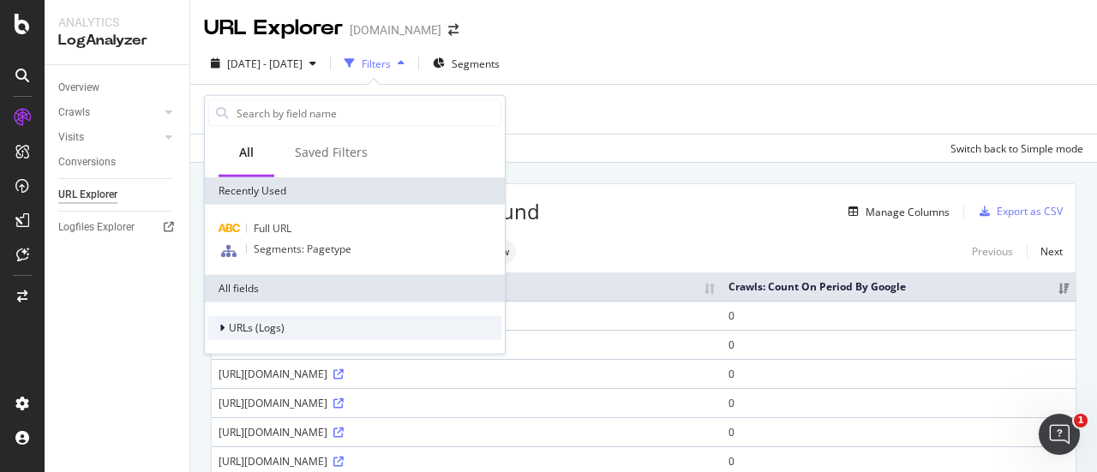
click at [228, 325] on div at bounding box center [223, 328] width 10 height 17
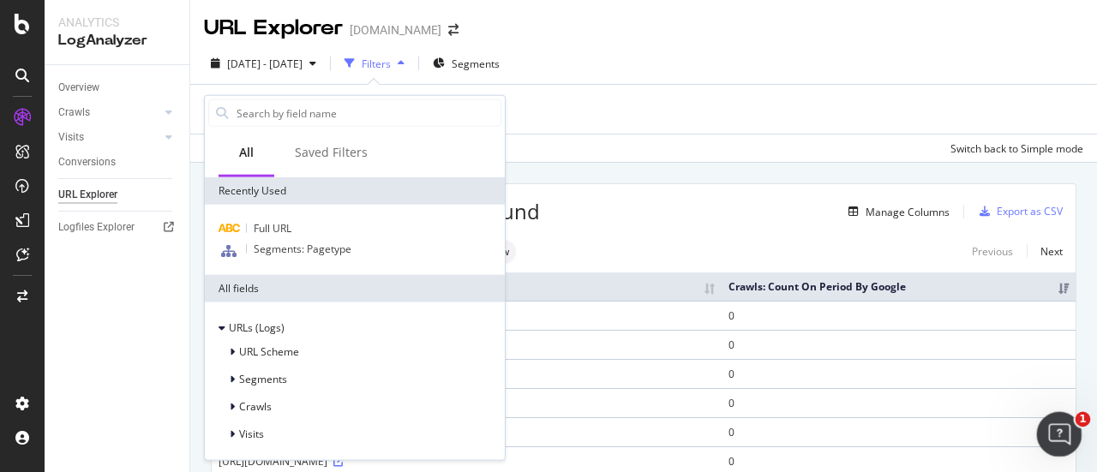
click at [1060, 433] on icon "Ouvrir le Messenger Intercom" at bounding box center [1057, 432] width 28 height 28
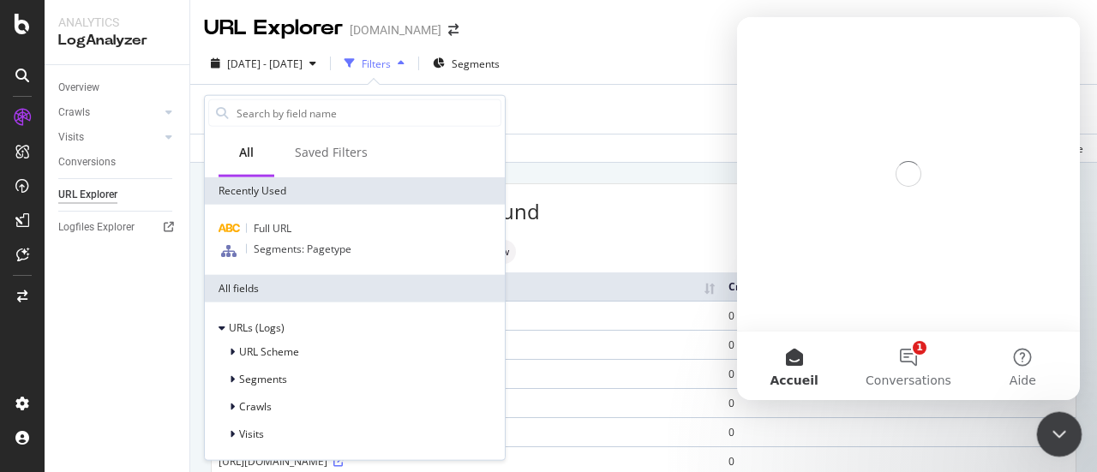
scroll to position [0, 0]
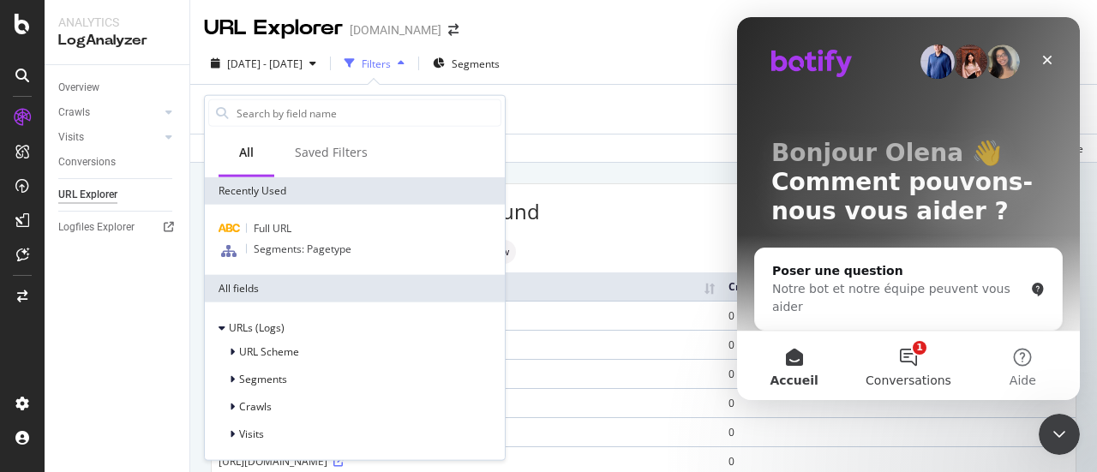
click at [913, 356] on button "1 Conversations" at bounding box center [908, 366] width 114 height 69
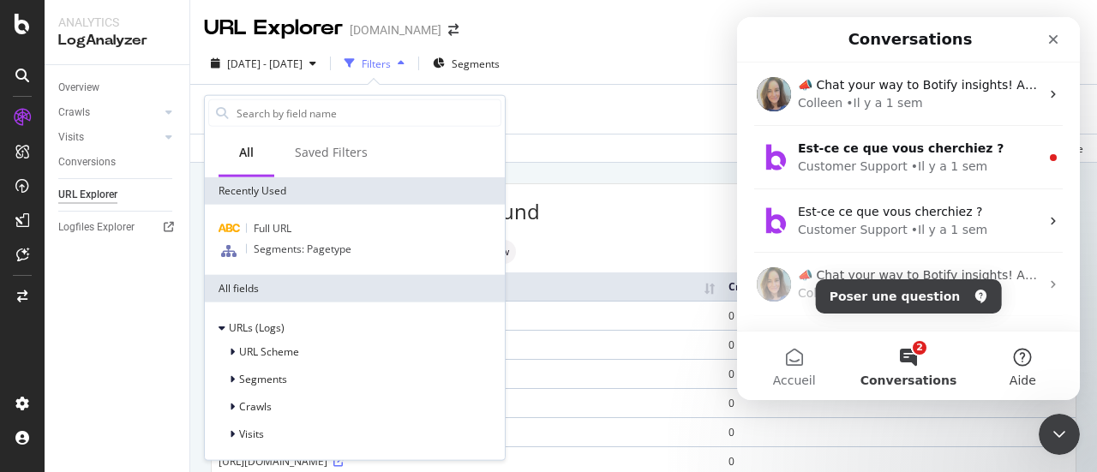
click at [1025, 357] on button "Aide" at bounding box center [1022, 366] width 114 height 69
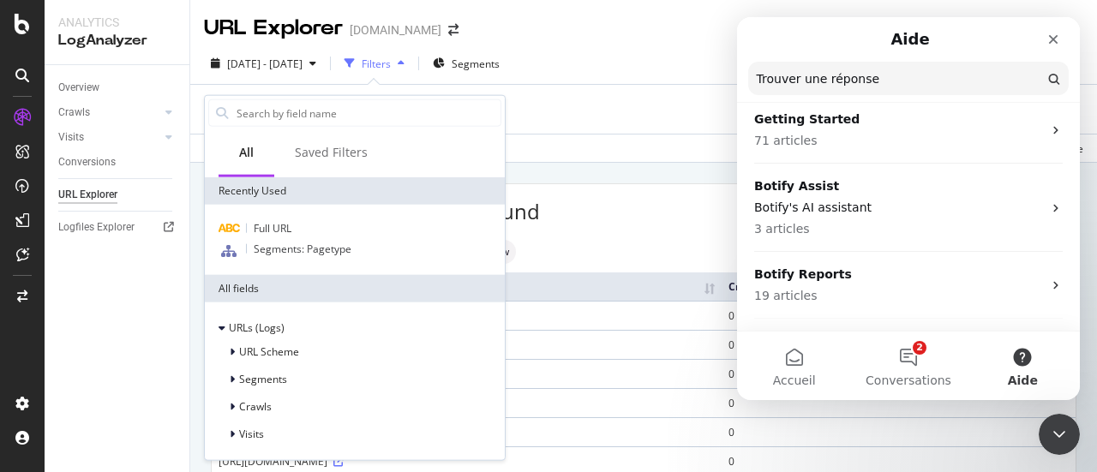
scroll to position [311, 0]
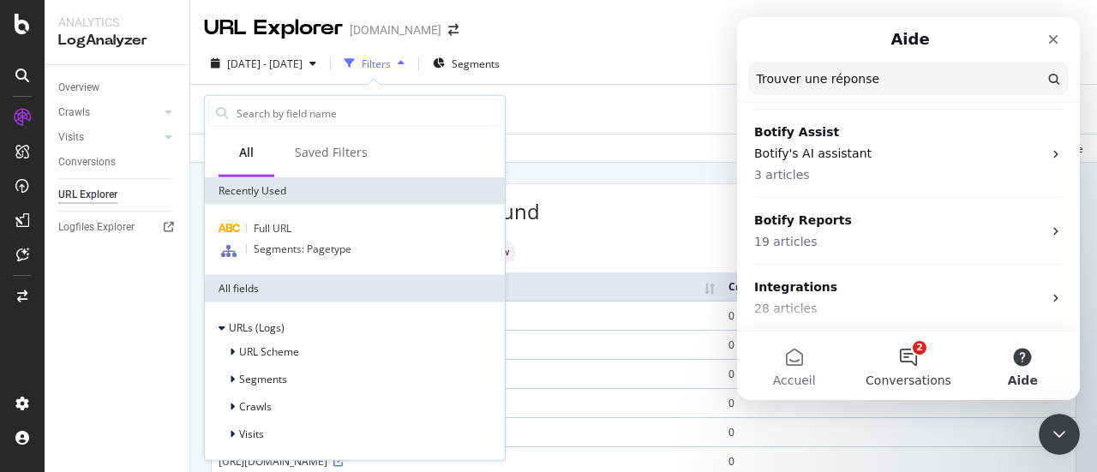
click at [929, 345] on button "2 Conversations" at bounding box center [908, 366] width 114 height 69
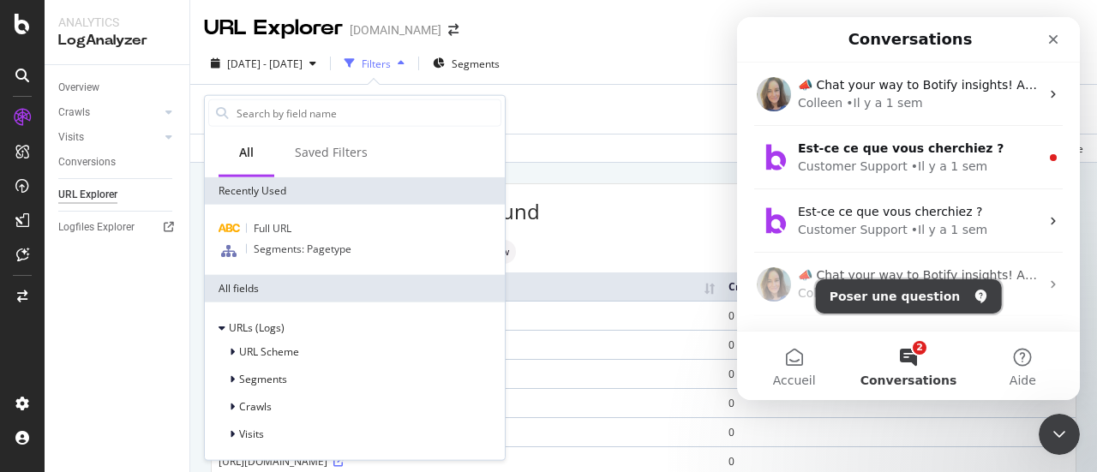
click at [906, 297] on button "Poser une question" at bounding box center [909, 296] width 186 height 34
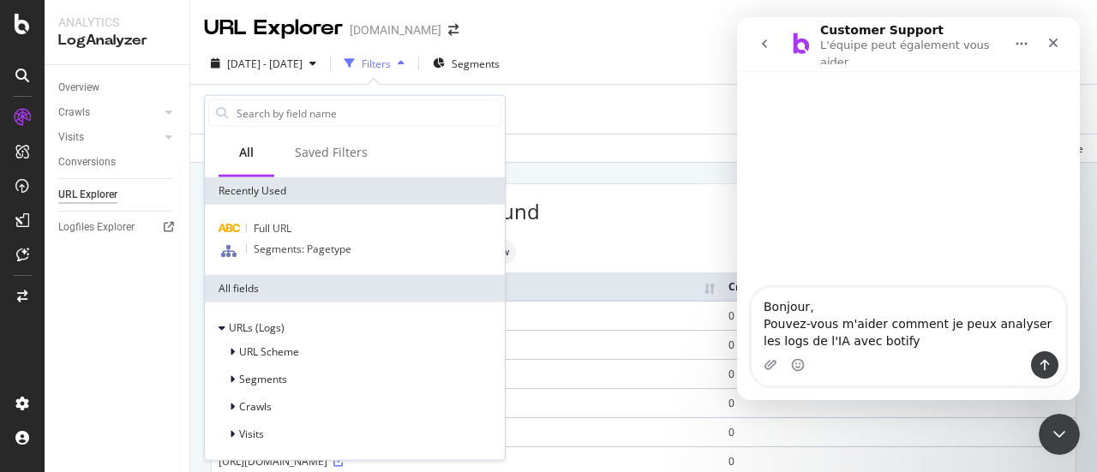
type textarea "Bonjour, Pouvez-vous m'aider comment je peux analyser les logs de l'IA avec bot…"
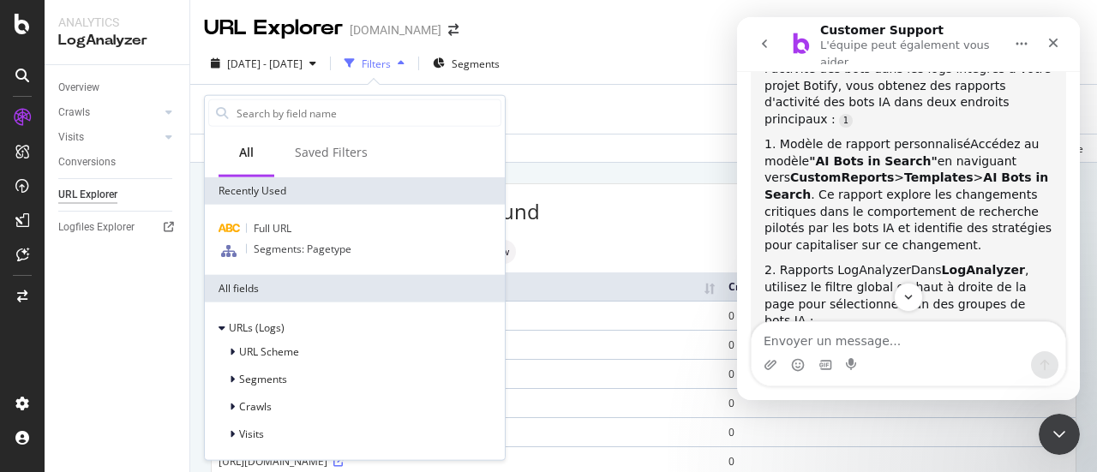
scroll to position [362, 0]
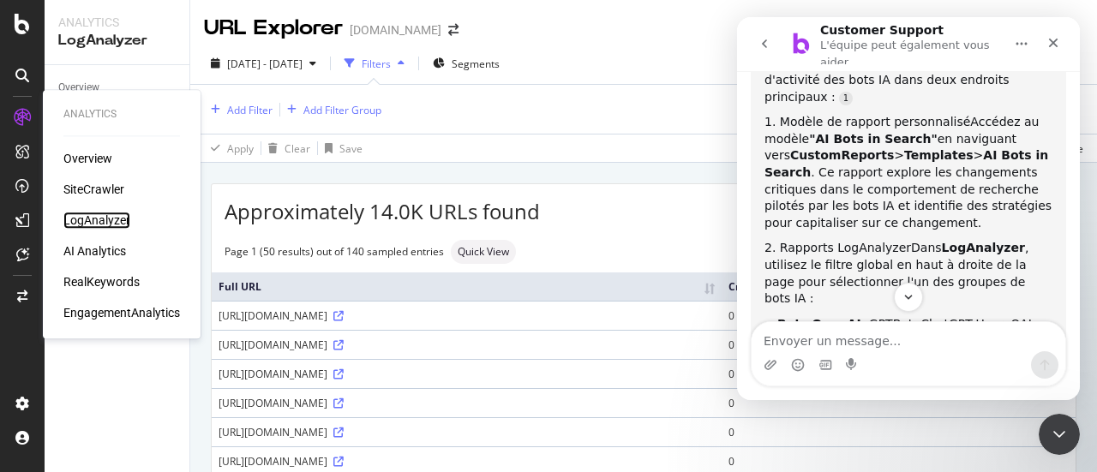
click at [106, 221] on div "LogAnalyzer" at bounding box center [96, 220] width 67 height 17
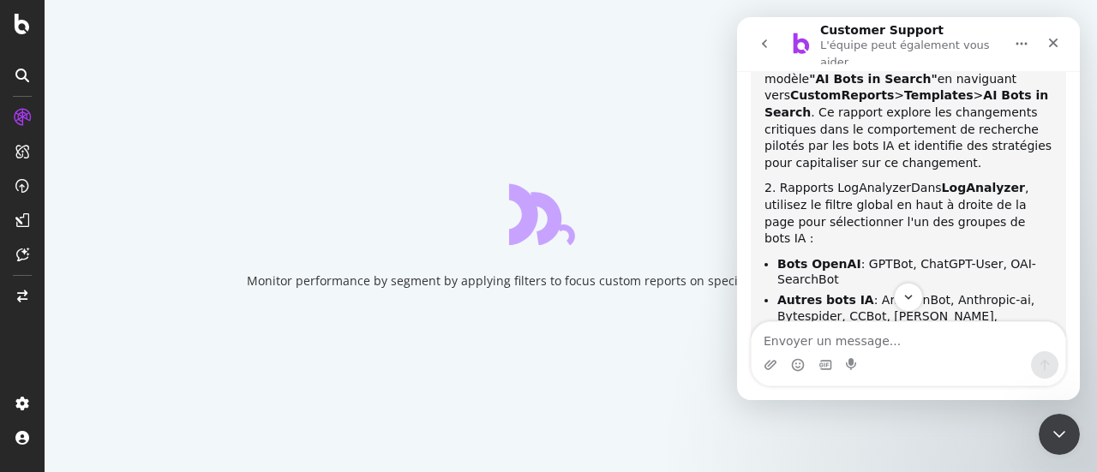
scroll to position [447, 0]
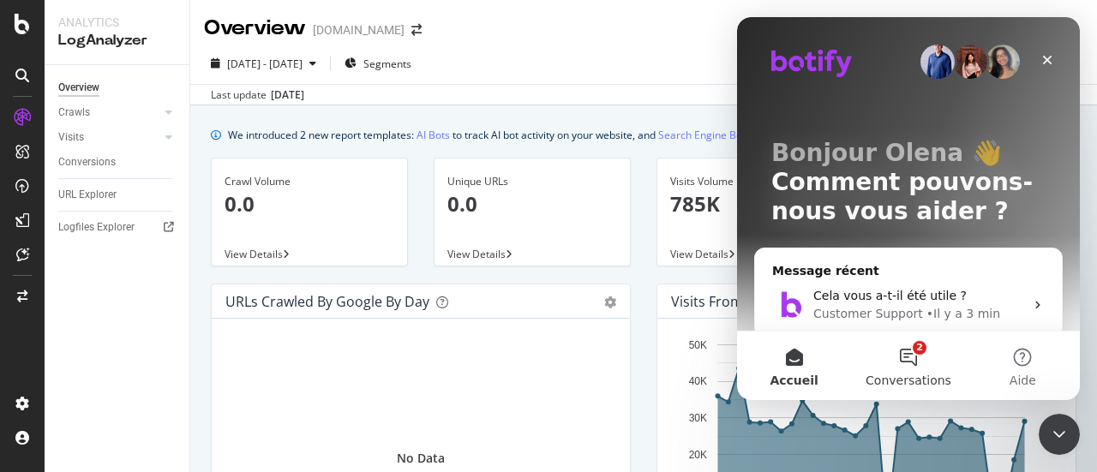
click at [890, 368] on button "2 Conversations" at bounding box center [908, 366] width 114 height 69
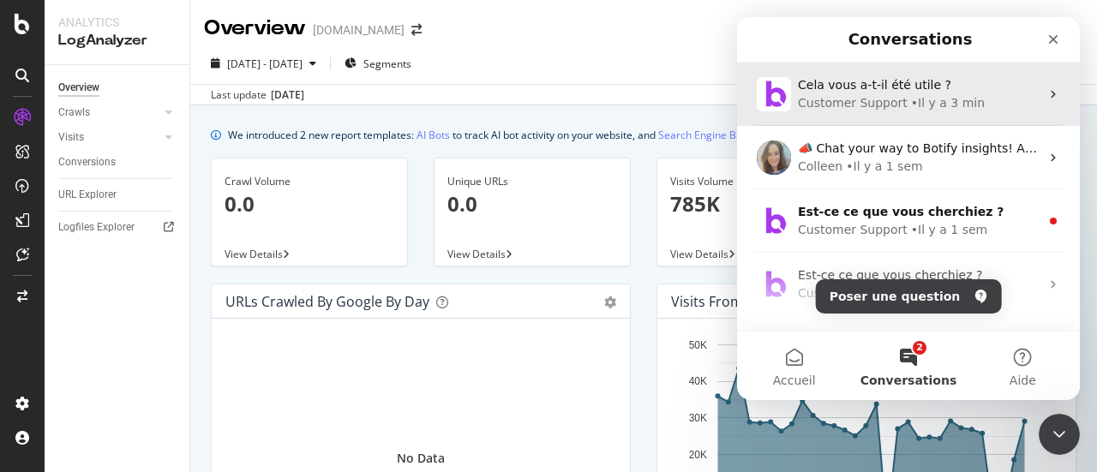
click at [918, 97] on div "• Il y a 3 min" at bounding box center [948, 103] width 74 height 18
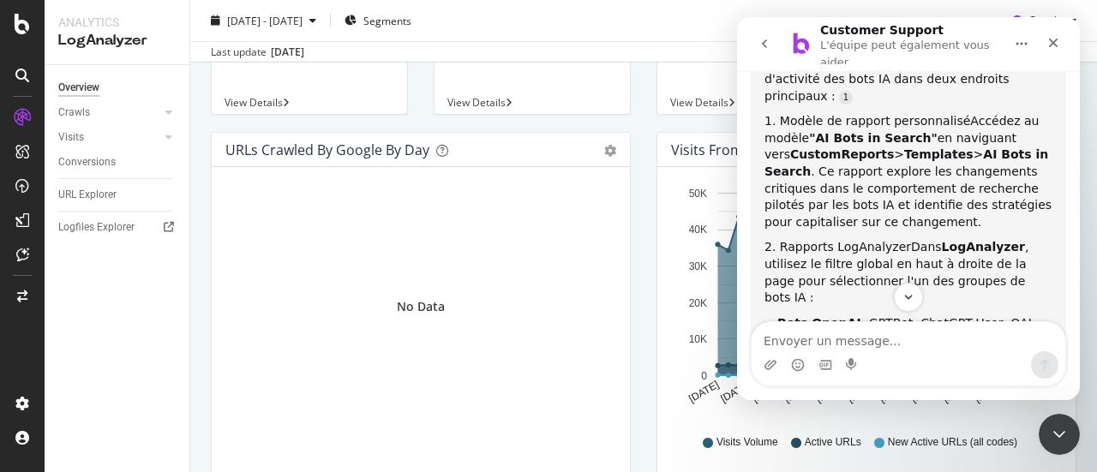
scroll to position [257, 0]
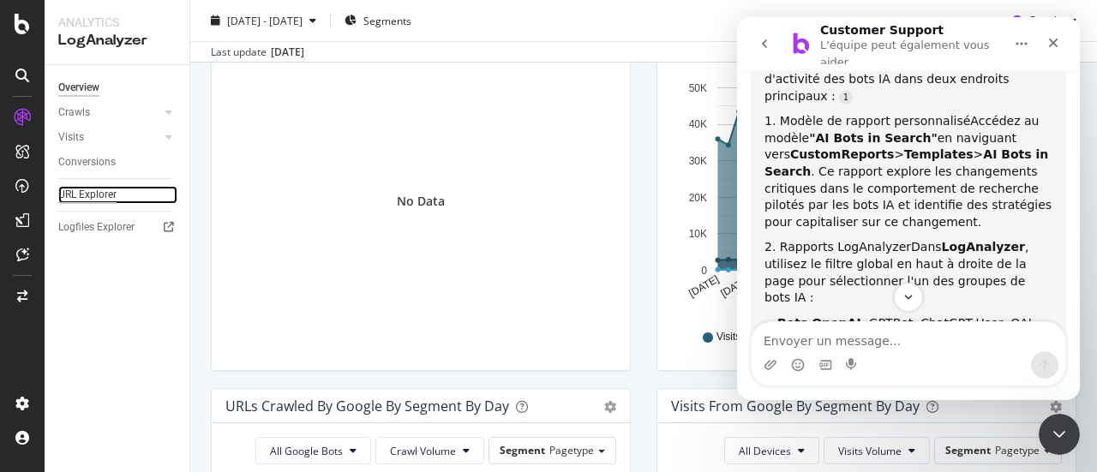
click at [82, 194] on div "URL Explorer" at bounding box center [87, 195] width 58 height 18
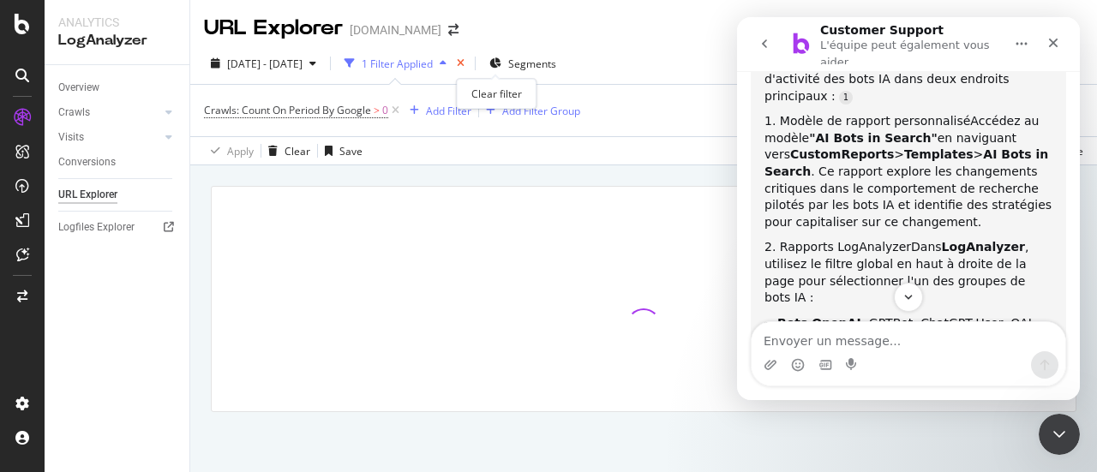
click at [464, 59] on icon "times" at bounding box center [461, 63] width 8 height 10
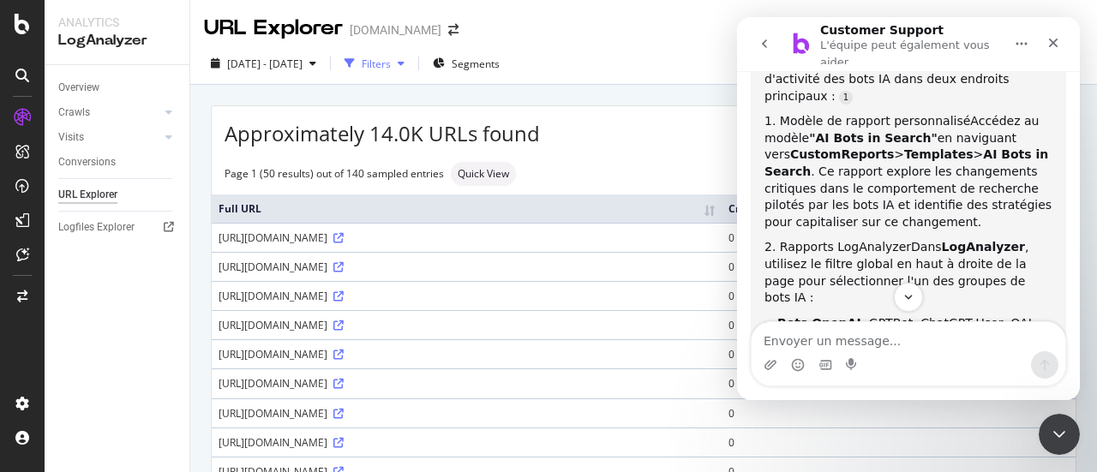
click at [391, 66] on div "Filters" at bounding box center [376, 64] width 29 height 15
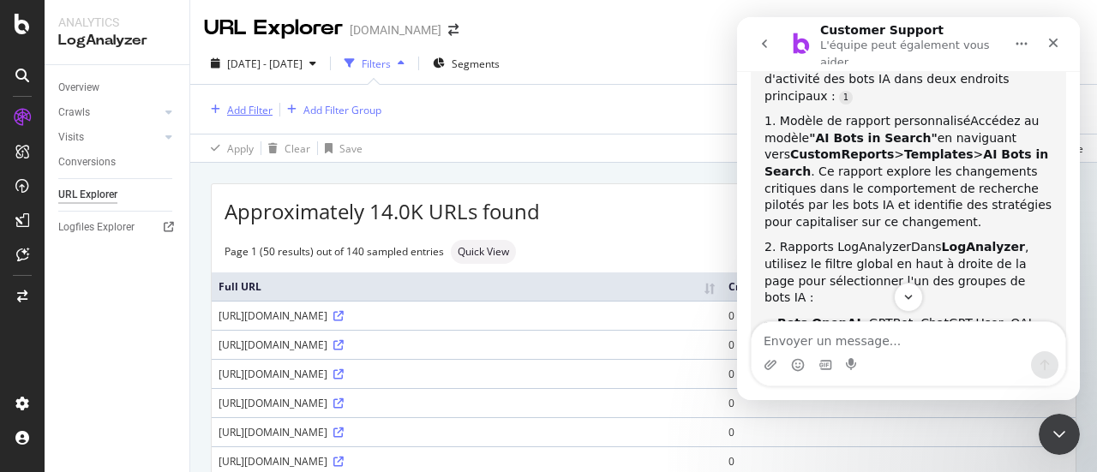
click at [247, 107] on div "Add Filter" at bounding box center [249, 110] width 45 height 15
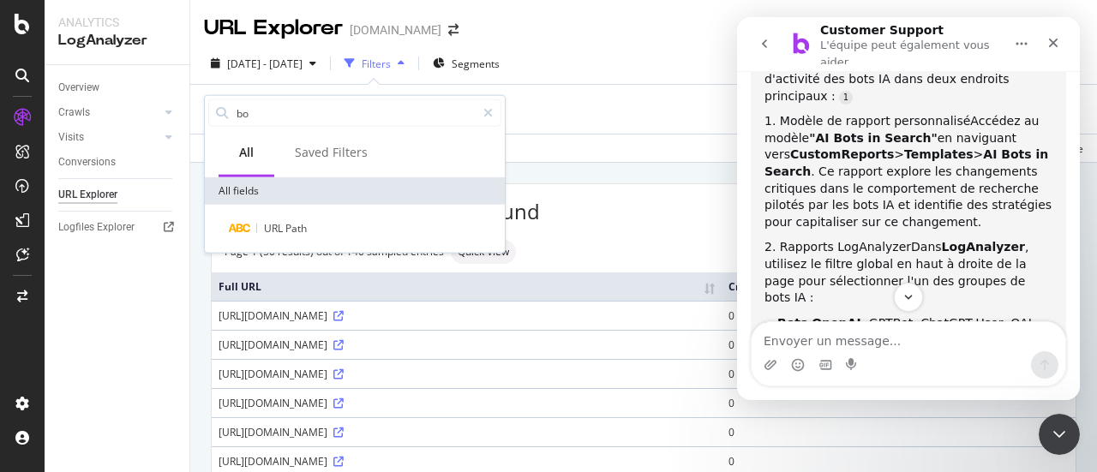
type input "b"
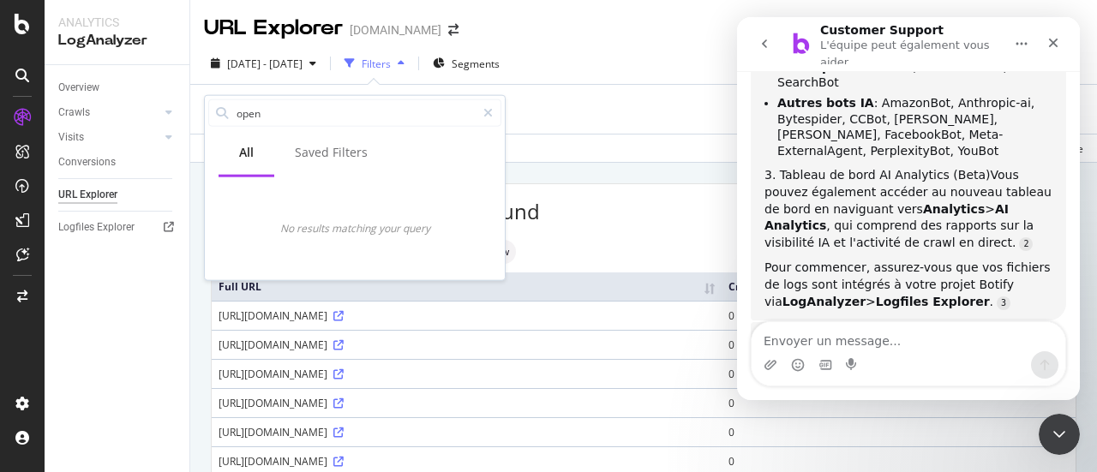
scroll to position [447, 0]
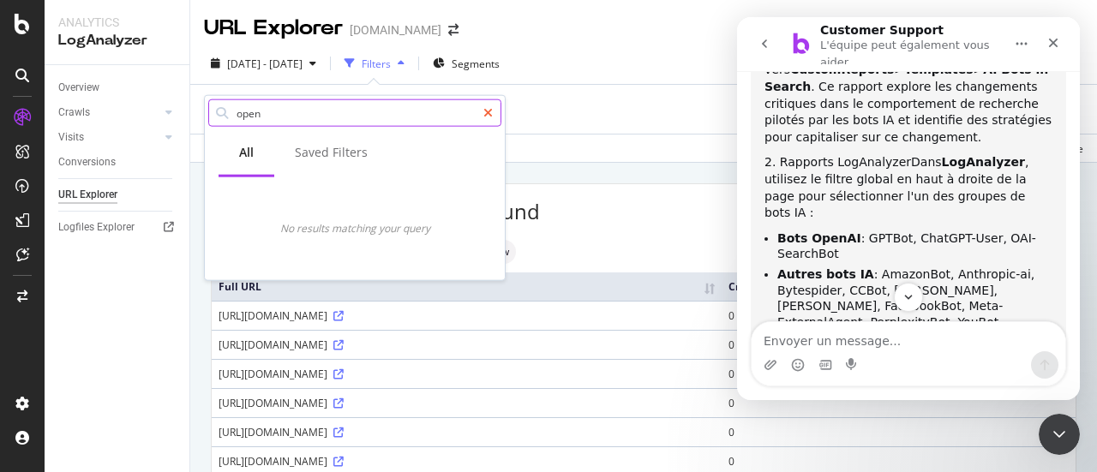
type input "open"
click at [488, 114] on icon at bounding box center [487, 113] width 9 height 12
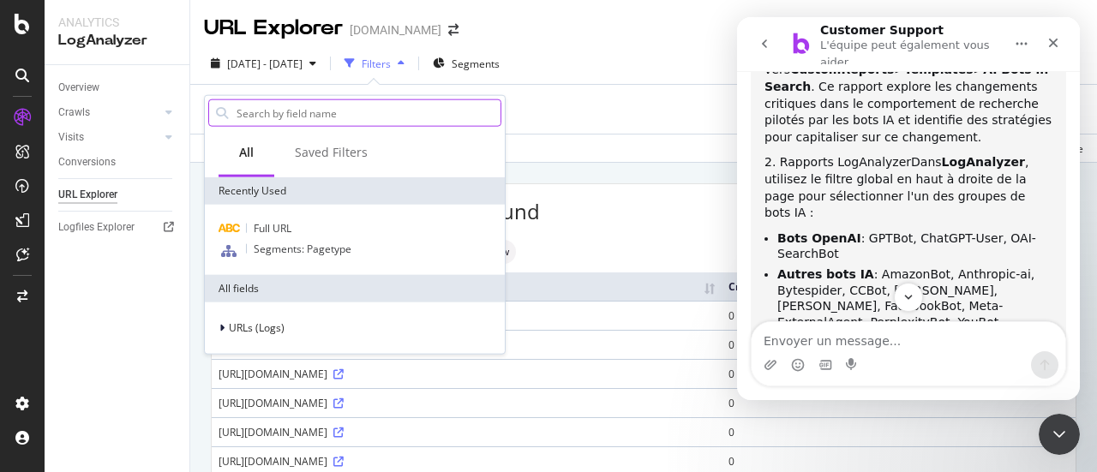
click at [763, 39] on icon "go back" at bounding box center [764, 43] width 5 height 9
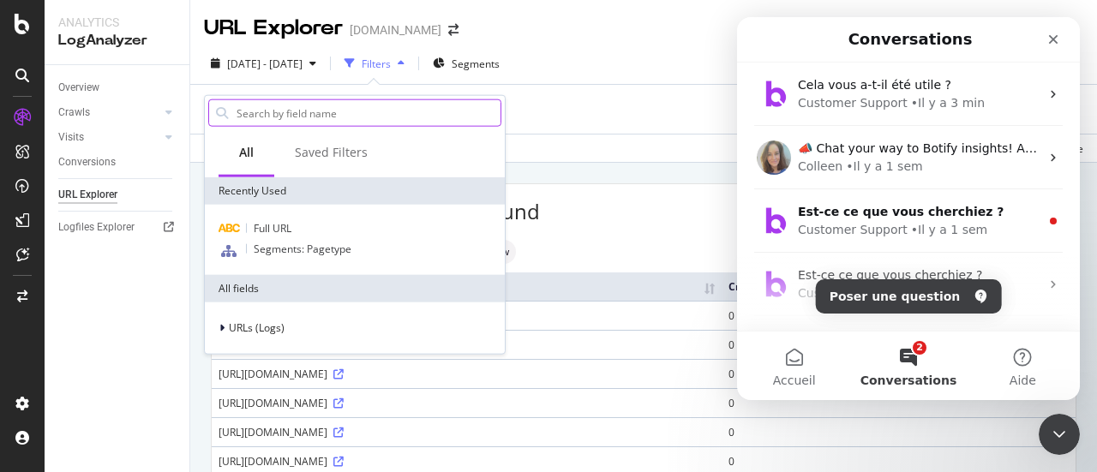
scroll to position [0, 0]
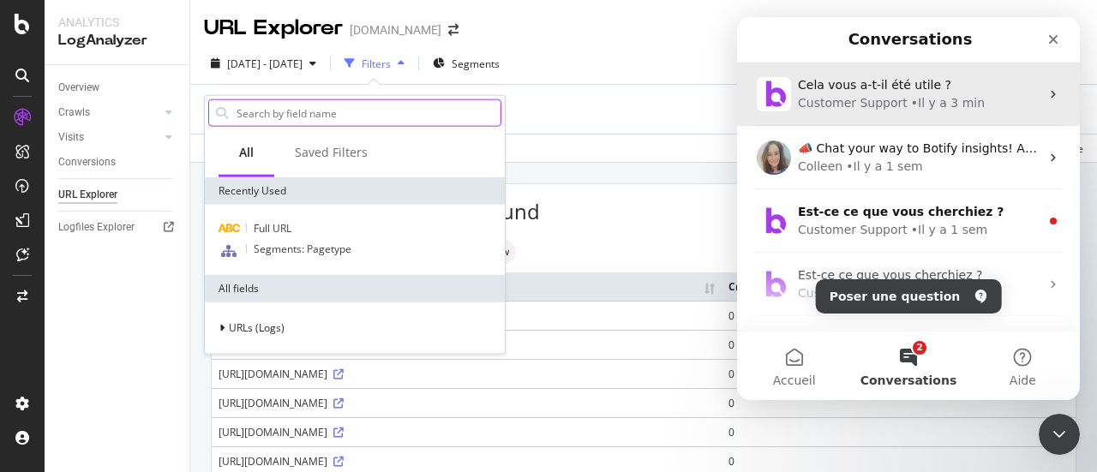
click at [884, 94] on div "Customer Support" at bounding box center [853, 103] width 110 height 18
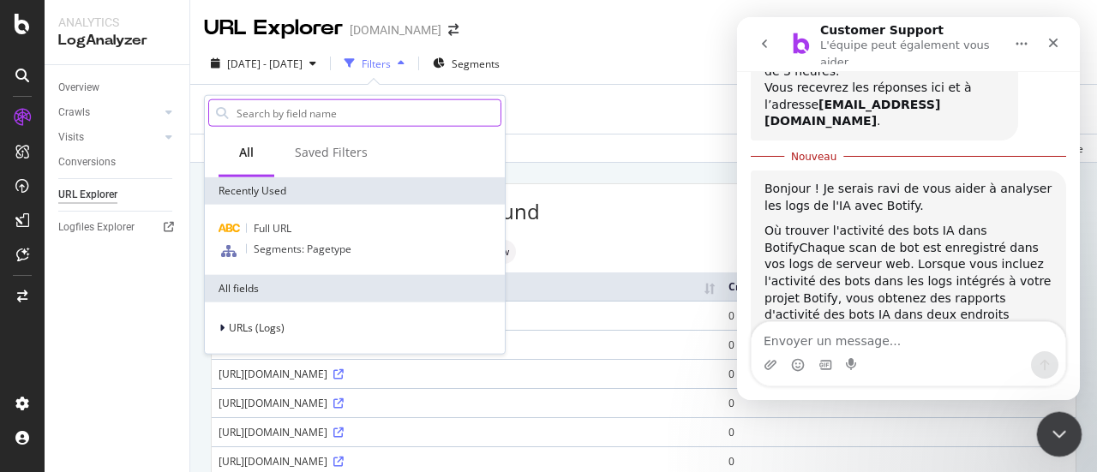
scroll to position [194, 0]
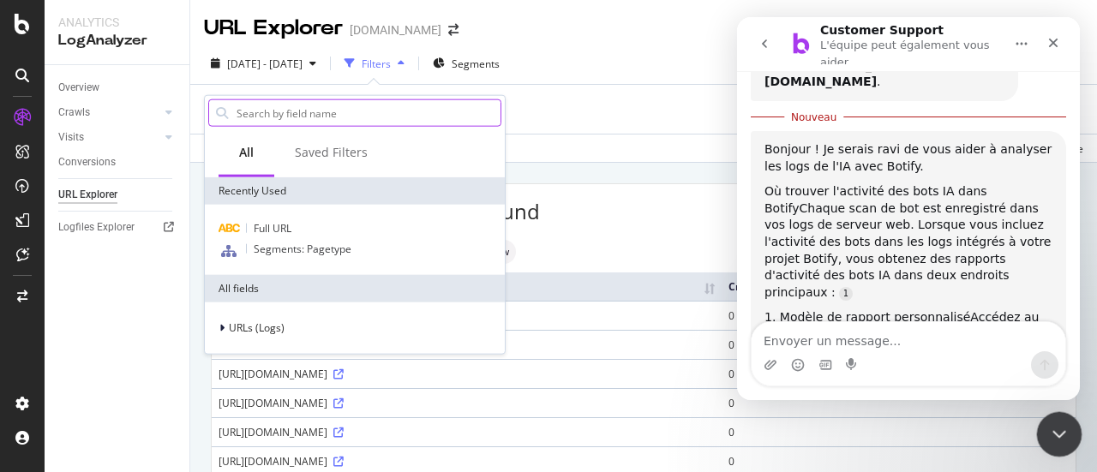
click at [1049, 428] on icon "Fermer le Messenger Intercom" at bounding box center [1056, 431] width 21 height 21
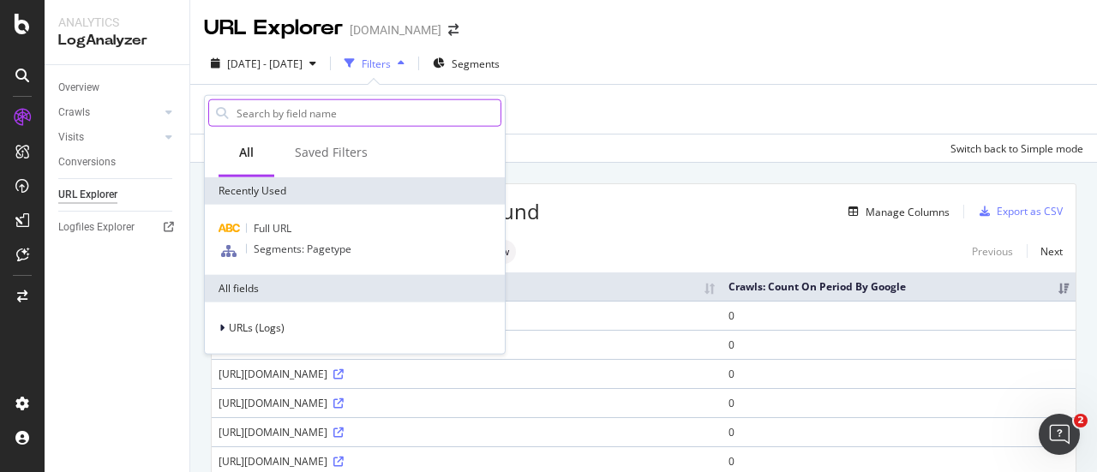
scroll to position [197, 0]
click at [591, 147] on div "Apply Clear Save Switch back to Simple mode" at bounding box center [643, 148] width 906 height 28
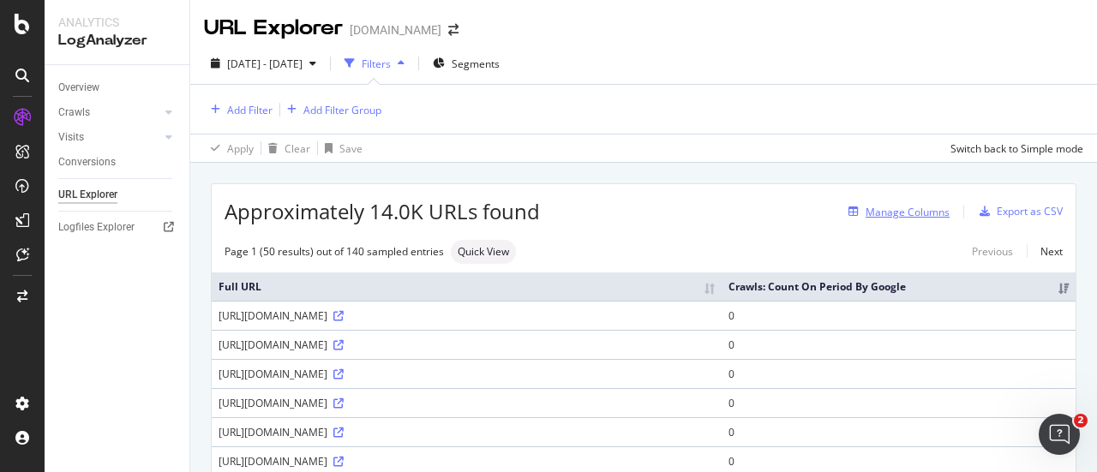
click at [929, 206] on div "Manage Columns" at bounding box center [907, 212] width 84 height 15
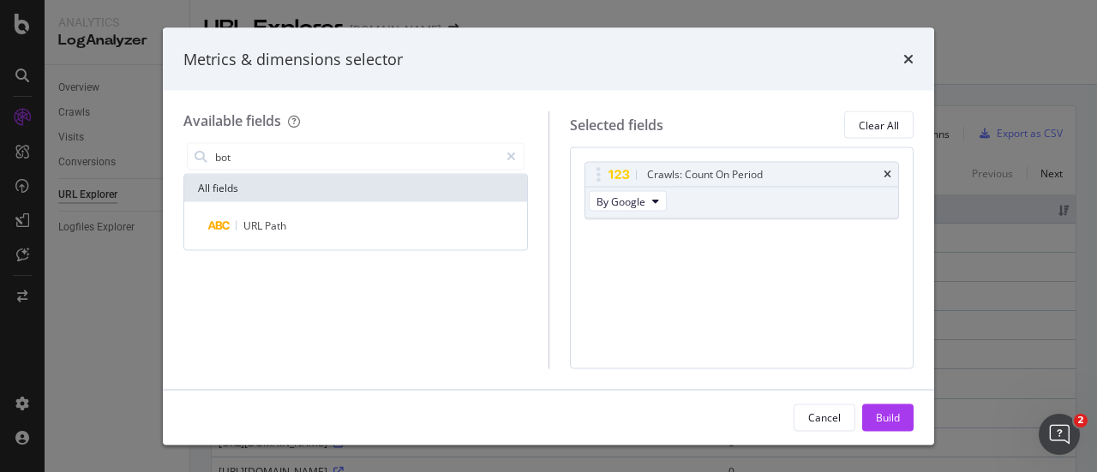
type input "bot"
click at [913, 56] on div "Metrics & dimensions selector" at bounding box center [548, 58] width 771 height 63
click at [647, 200] on button "By Google" at bounding box center [628, 201] width 78 height 21
click at [908, 61] on icon "times" at bounding box center [908, 59] width 10 height 14
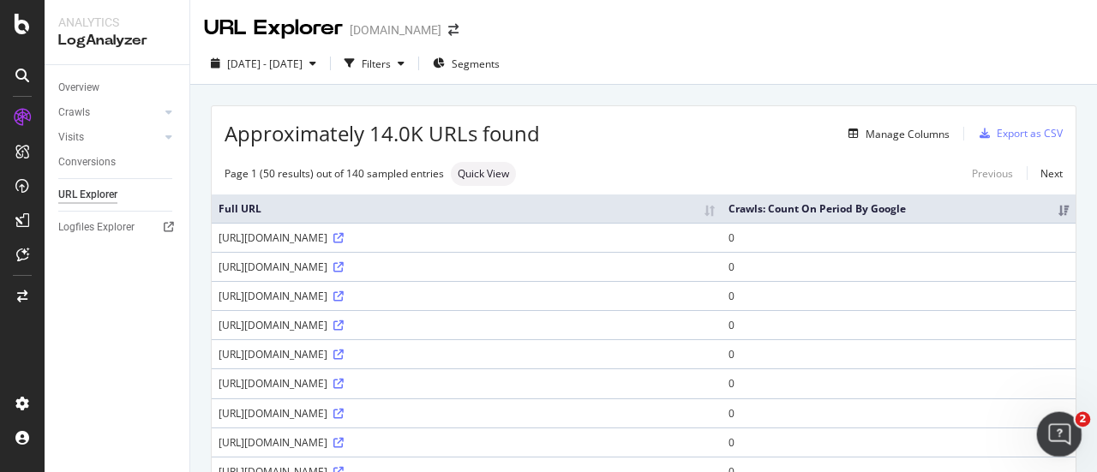
click at [1058, 431] on icon "Ouvrir le Messenger Intercom" at bounding box center [1056, 432] width 12 height 14
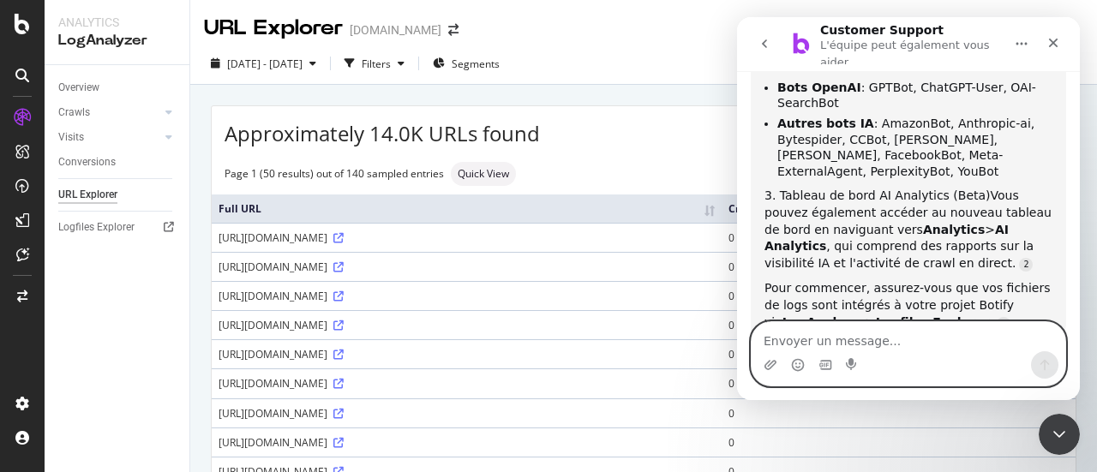
scroll to position [646, 0]
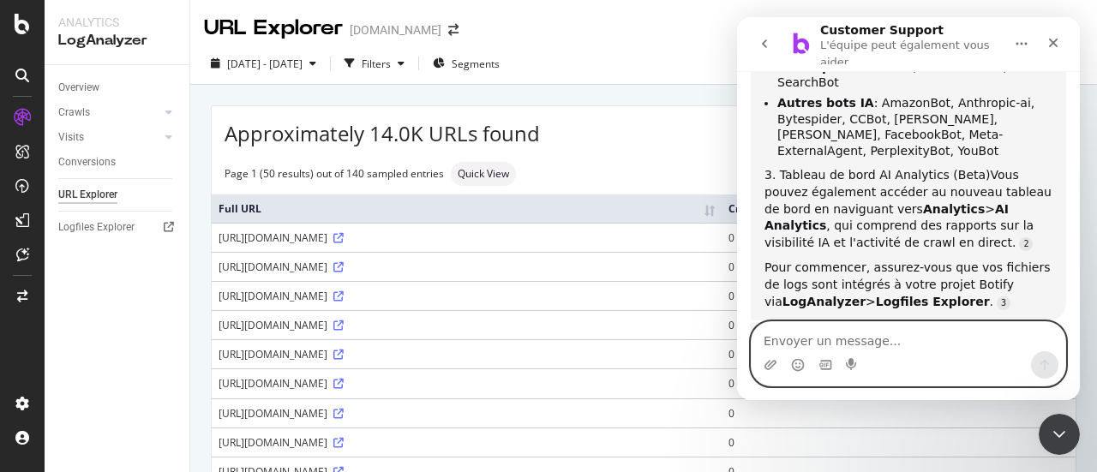
click at [845, 344] on textarea "Envoyer un message..." at bounding box center [908, 336] width 314 height 29
type textarea "non, je n'ai pas ces filtres"
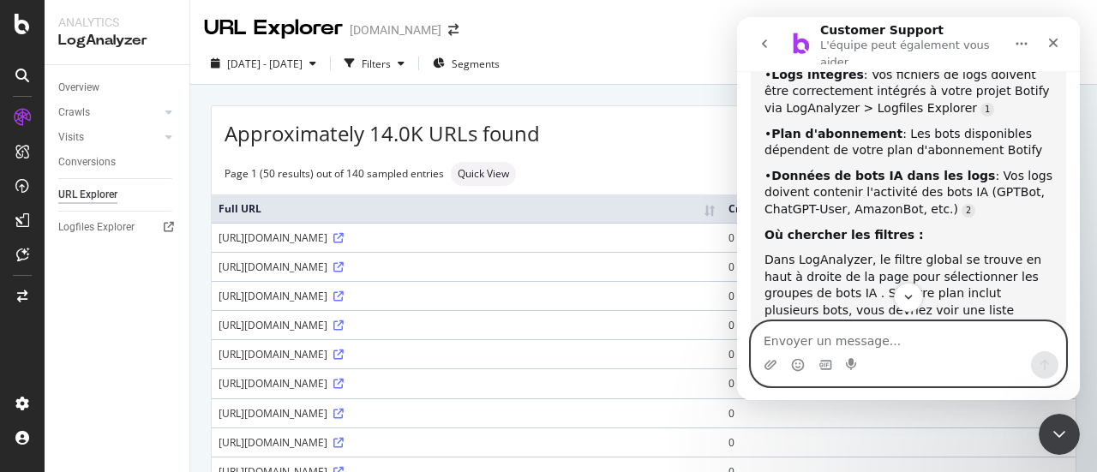
scroll to position [1157, 0]
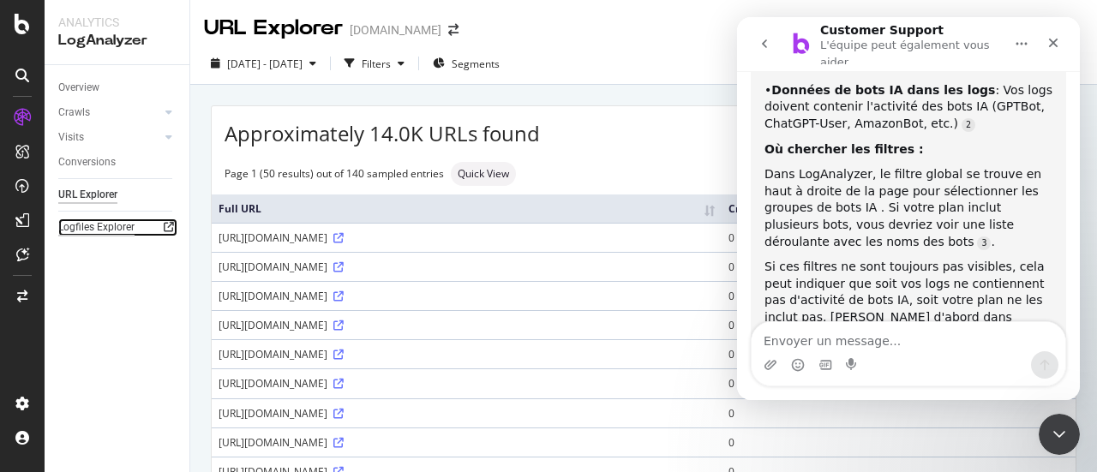
click at [90, 224] on div "Logfiles Explorer" at bounding box center [96, 227] width 76 height 18
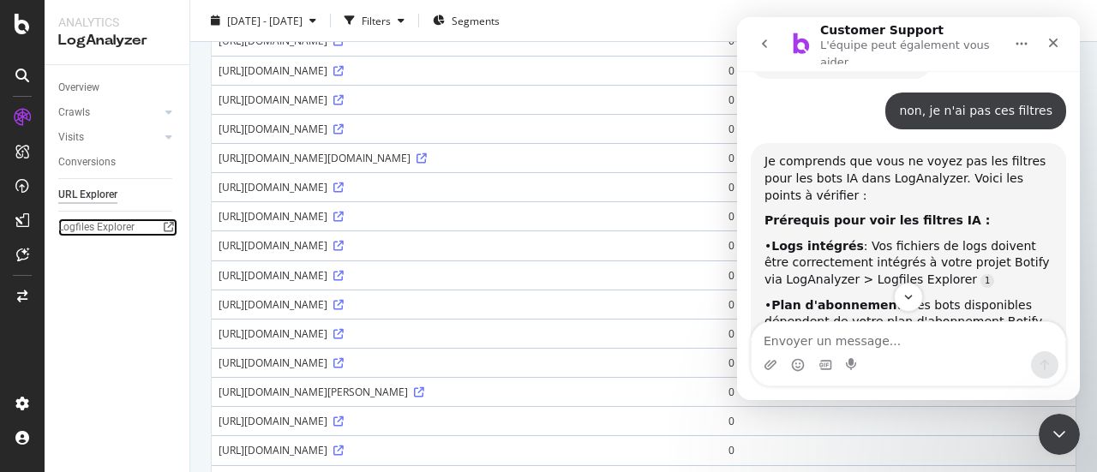
scroll to position [985, 0]
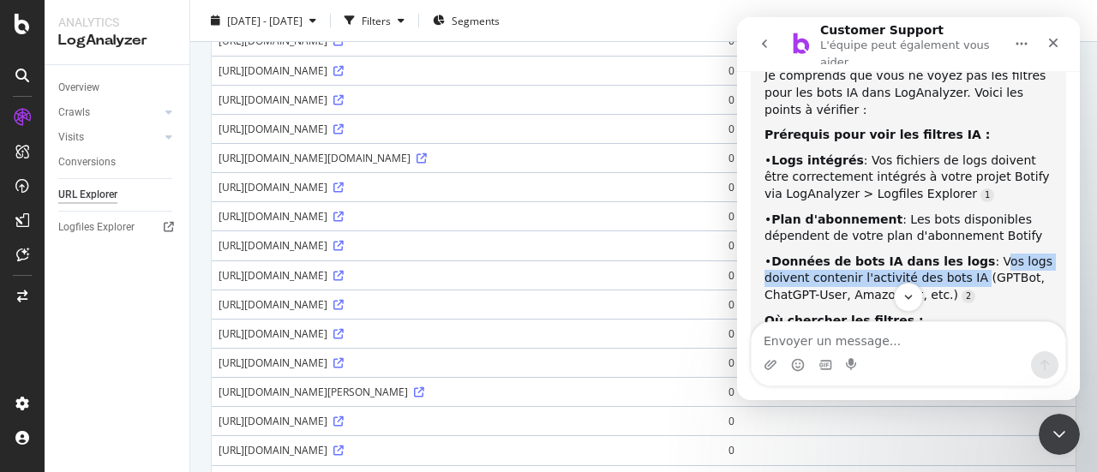
drag, startPoint x: 961, startPoint y: 187, endPoint x: 961, endPoint y: 202, distance: 15.4
click at [961, 254] on div "• Données de bots IA dans les logs : Vos logs doivent contenir l'activité des b…" at bounding box center [908, 279] width 288 height 51
copy div "Vos logs doivent contenir l'activité des bots IA"
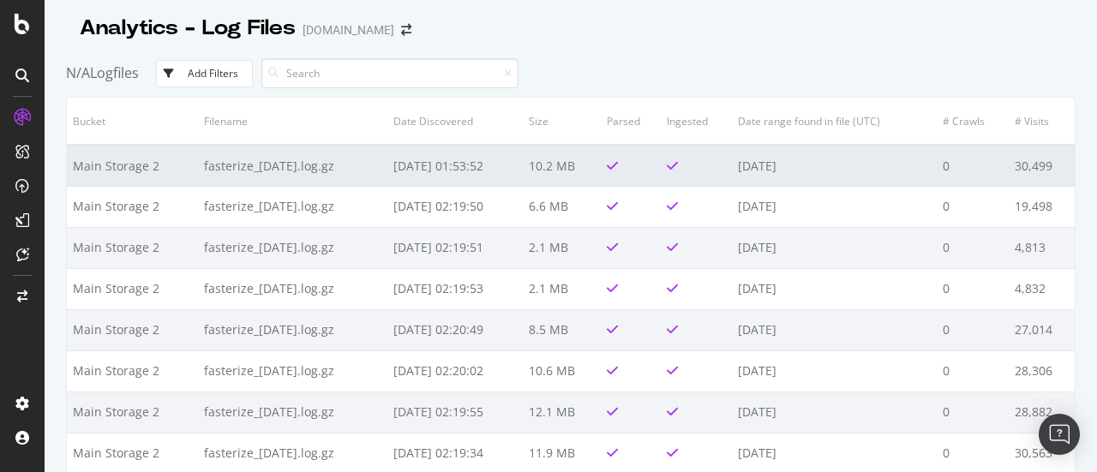
click at [219, 164] on td "fasterize_[DATE].log.gz" at bounding box center [292, 165] width 189 height 41
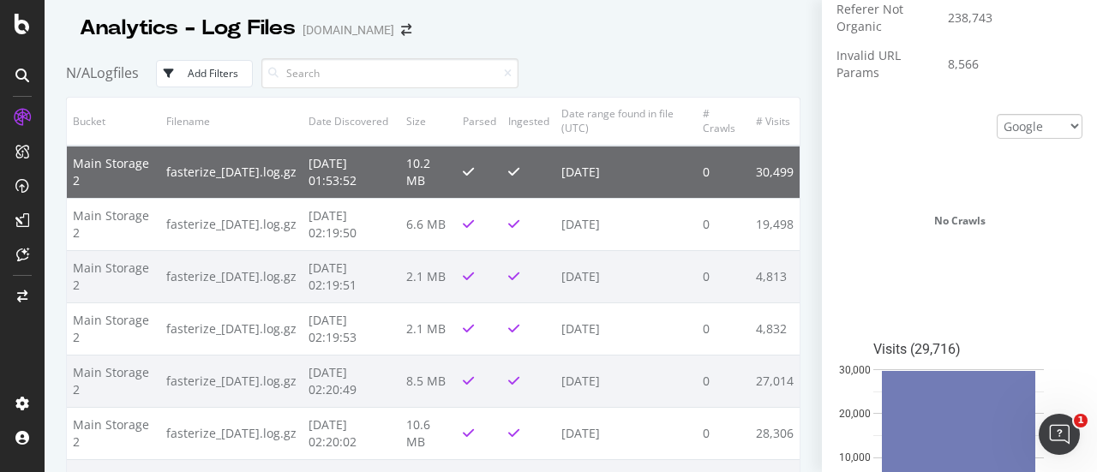
scroll to position [639, 0]
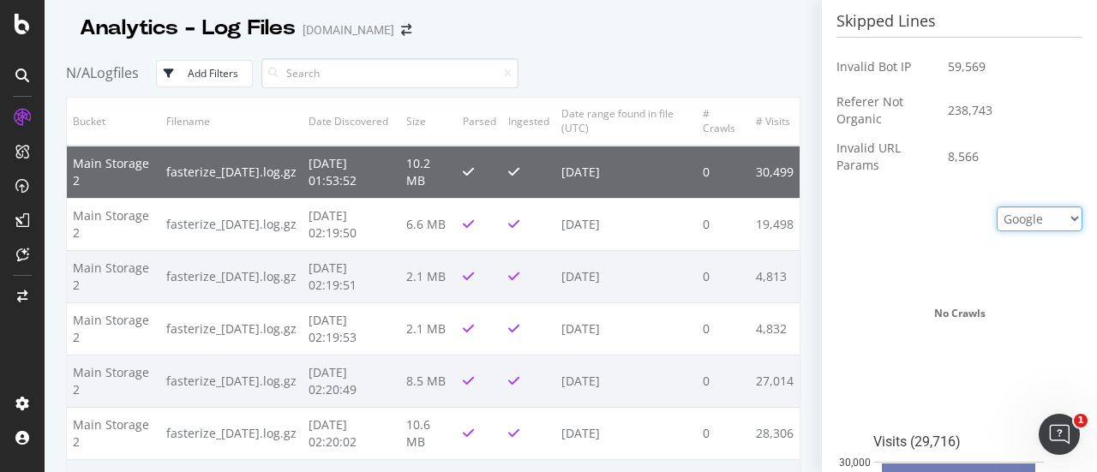
click at [1023, 225] on select "Google Bing OpenAI Other AI Bots" at bounding box center [1039, 218] width 86 height 25
click at [996, 206] on select "Google Bing OpenAI Other AI Bots" at bounding box center [1039, 218] width 86 height 25
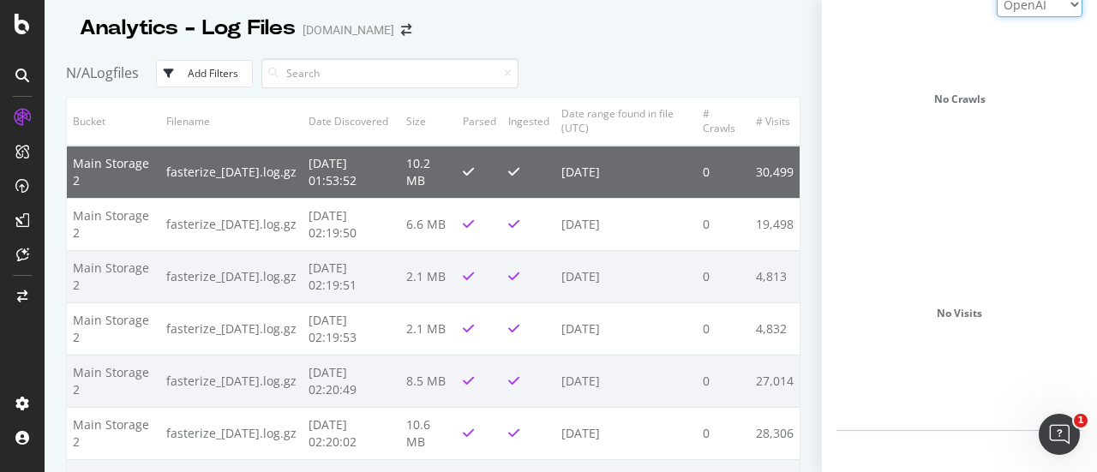
scroll to position [768, 0]
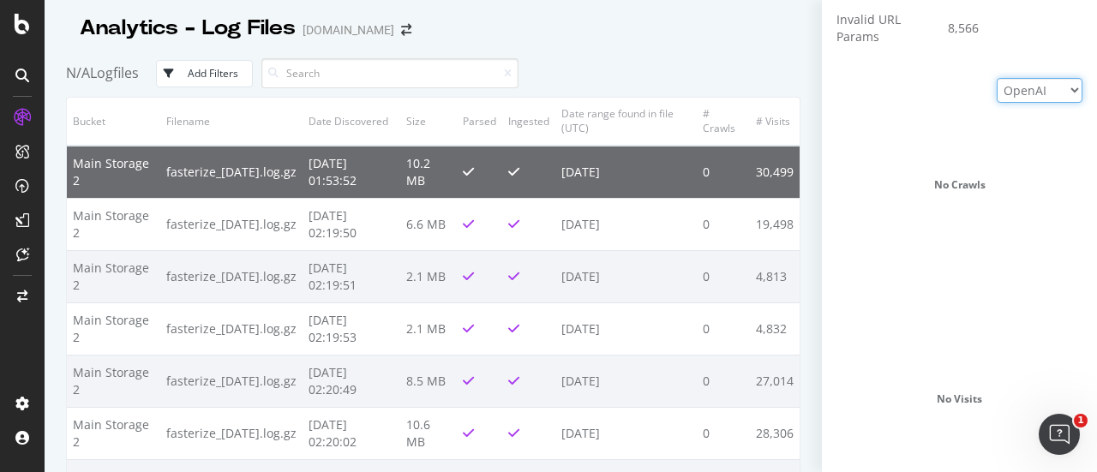
click at [1042, 88] on select "Google Bing OpenAI Other AI Bots" at bounding box center [1039, 90] width 86 height 25
select select "ai_bots"
click at [996, 78] on select "Google Bing OpenAI Other AI Bots" at bounding box center [1039, 90] width 86 height 25
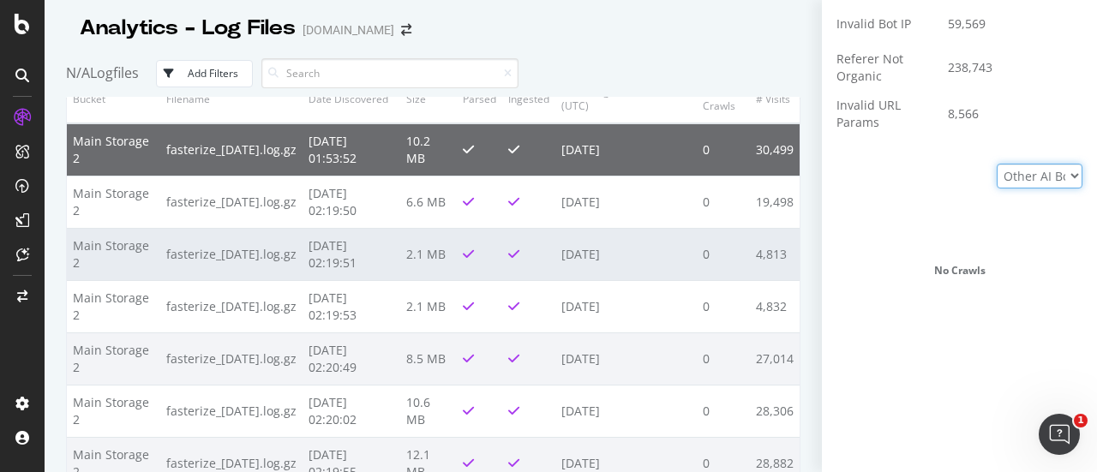
scroll to position [0, 0]
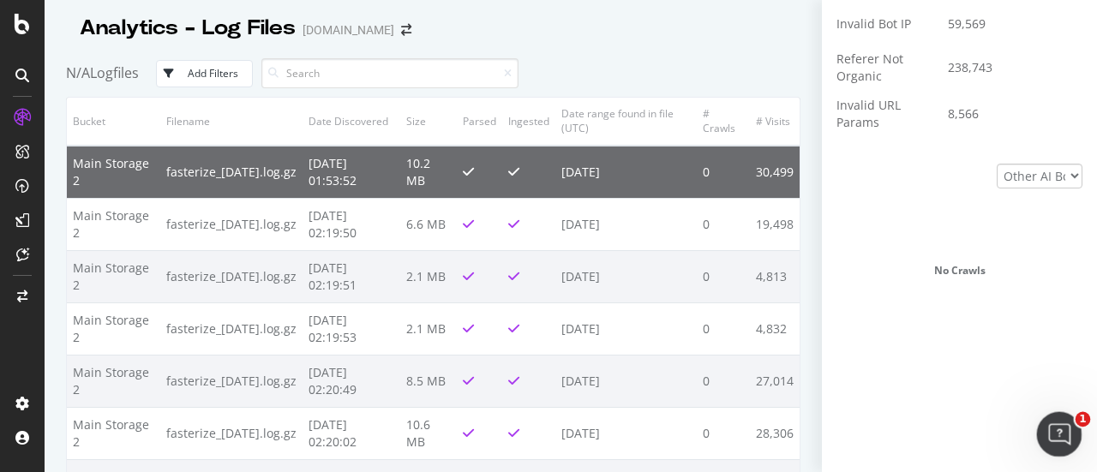
click at [1062, 430] on icon "Ouvrir le Messenger Intercom" at bounding box center [1057, 432] width 28 height 28
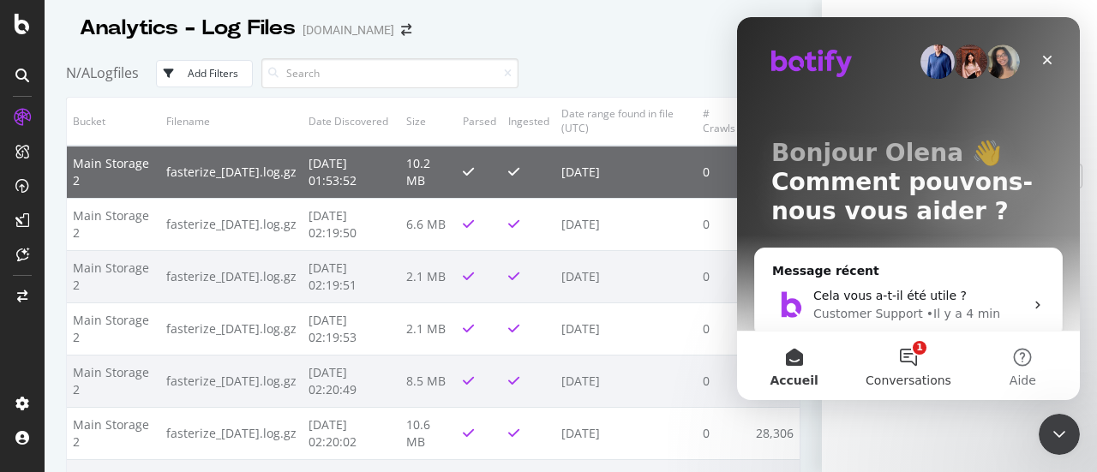
click at [897, 376] on span "Conversations" at bounding box center [908, 380] width 86 height 12
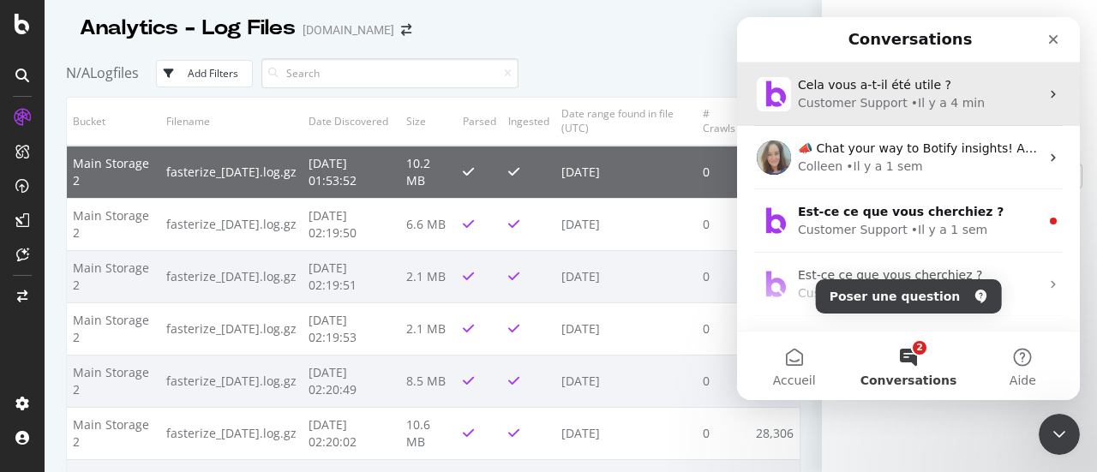
click at [966, 91] on div "Cela vous a-t-il été utile ?" at bounding box center [919, 85] width 242 height 18
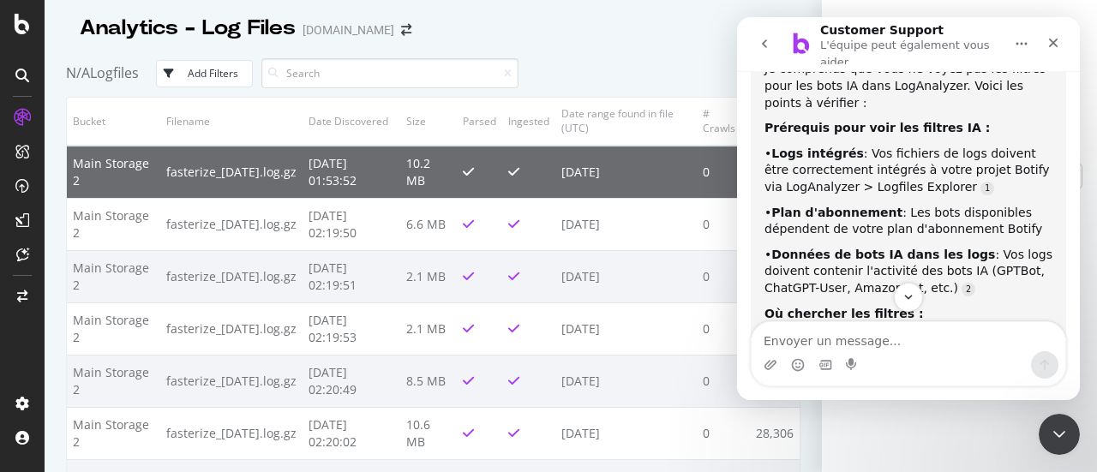
scroll to position [1018, 0]
